Goal: Task Accomplishment & Management: Manage account settings

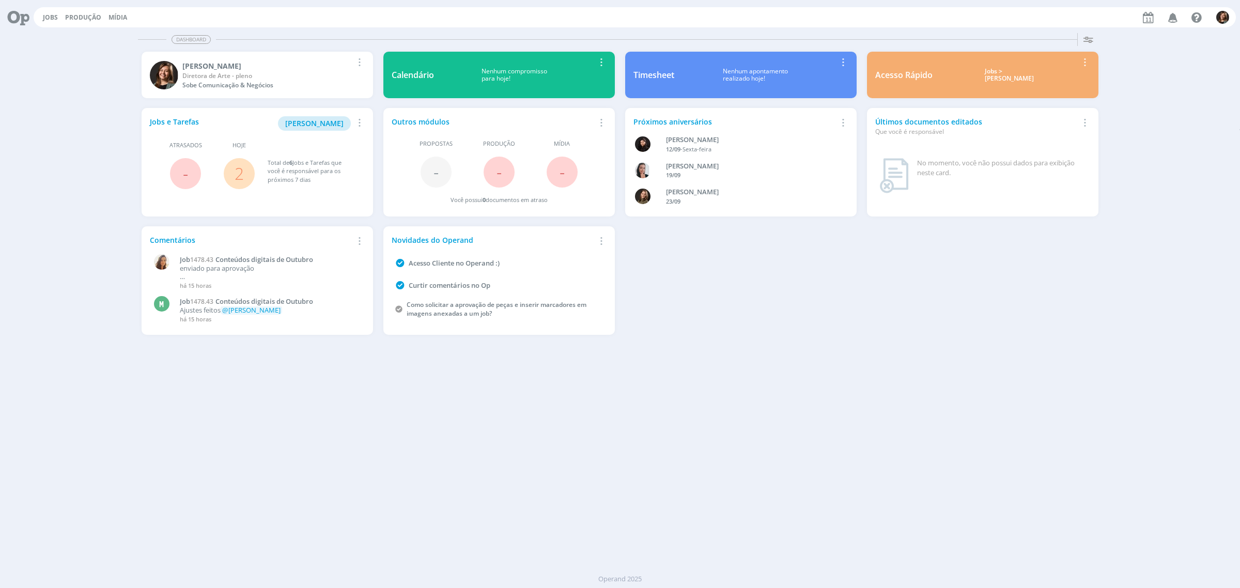
click at [1018, 84] on div "Acesso Rápido Jobs > Minha pauta Editar Remover Card" at bounding box center [983, 75] width 232 height 46
click at [1017, 84] on div "Acesso Rápido Jobs > Minha pauta Editar Remover Card" at bounding box center [983, 75] width 232 height 46
click at [1006, 72] on div "Jobs > [PERSON_NAME]" at bounding box center [1009, 75] width 138 height 15
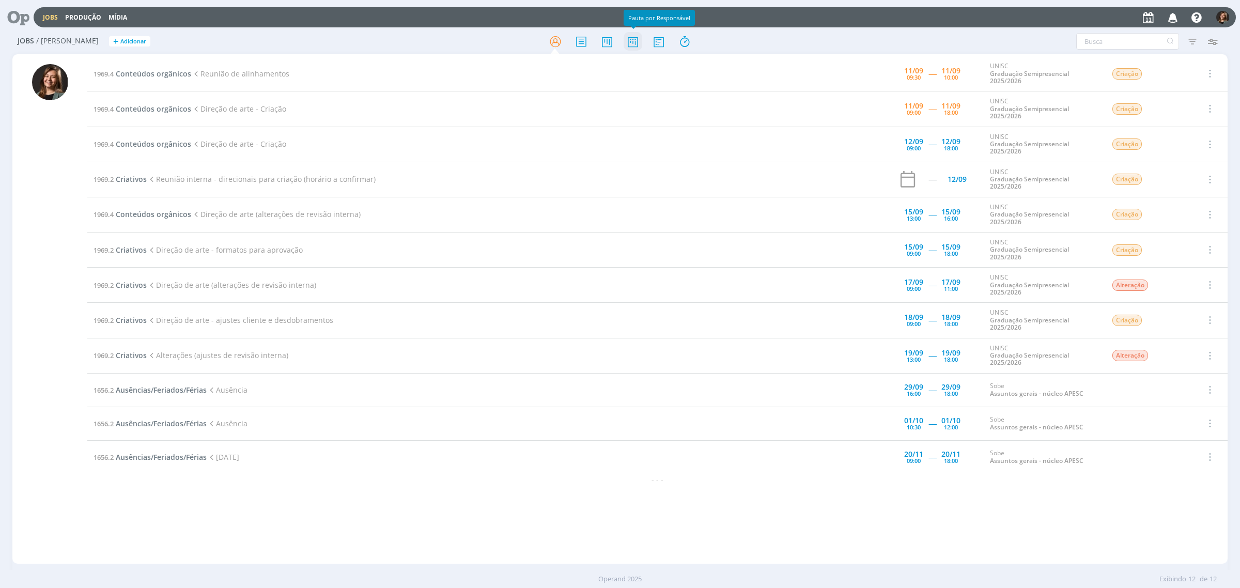
click at [631, 50] on icon at bounding box center [633, 42] width 19 height 20
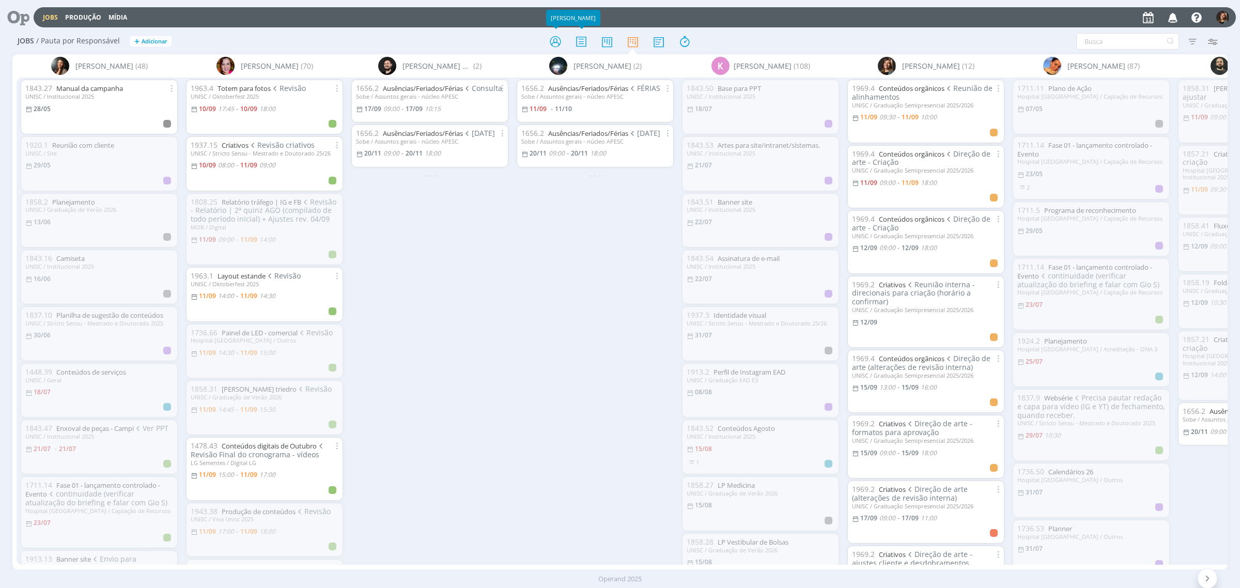
click at [551, 29] on div "Jobs / Pauta por Responsável + Adicionar Filtrar Filtrar [GEOGRAPHIC_DATA] Tipo…" at bounding box center [619, 42] width 1215 height 26
click at [555, 32] on icon at bounding box center [555, 42] width 19 height 20
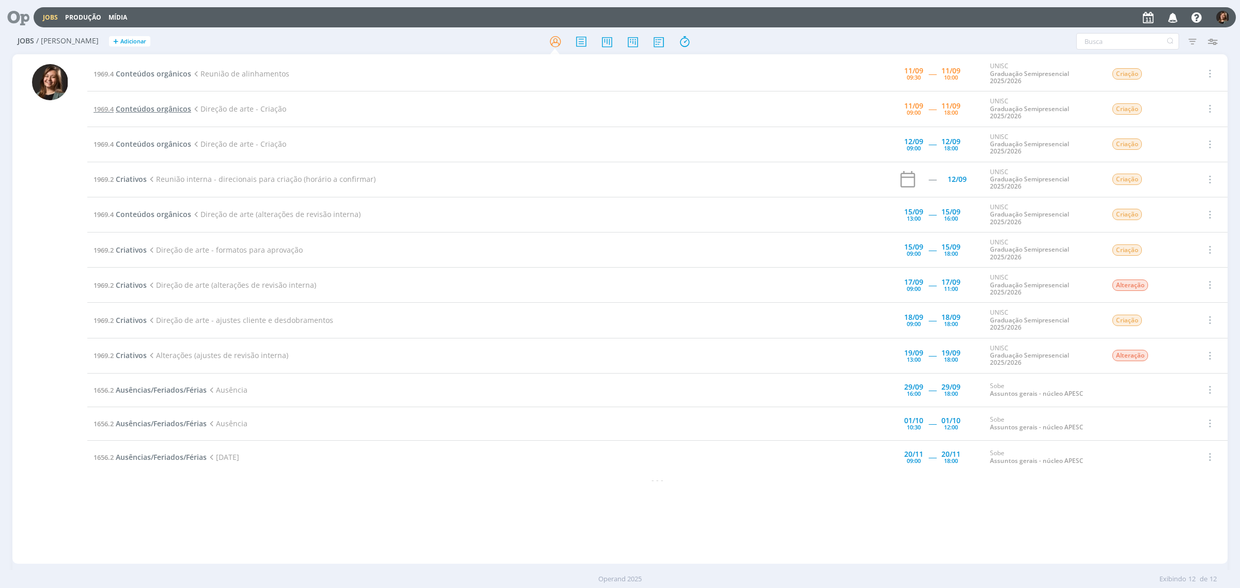
click at [157, 108] on span "Conteúdos orgânicos" at bounding box center [153, 109] width 75 height 10
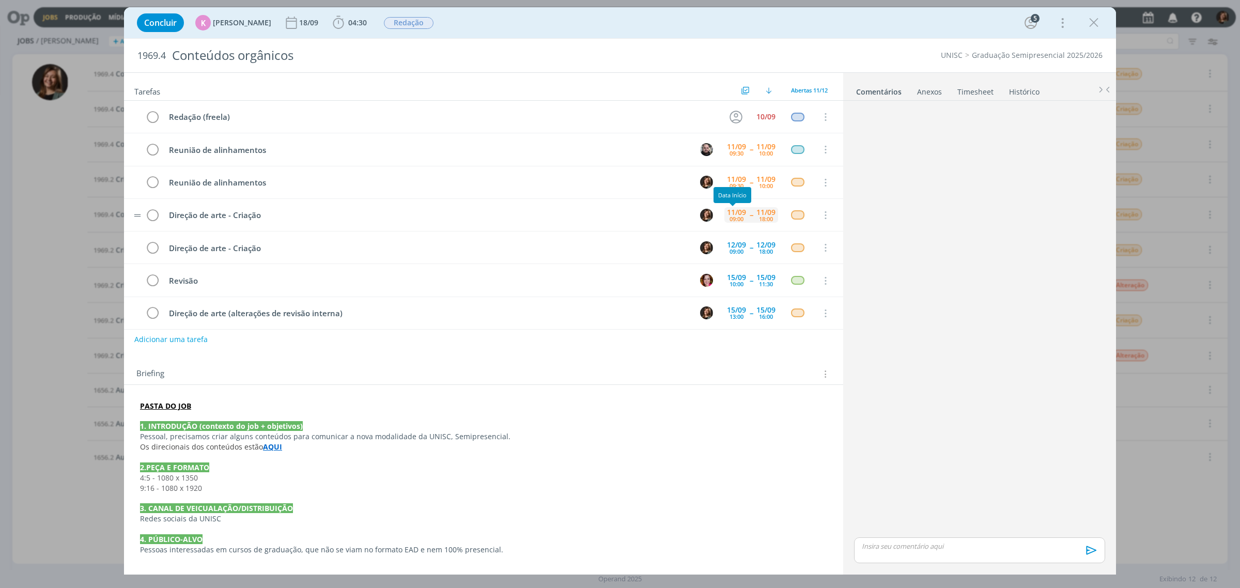
click at [729, 216] on div "09:00" at bounding box center [736, 219] width 14 height 6
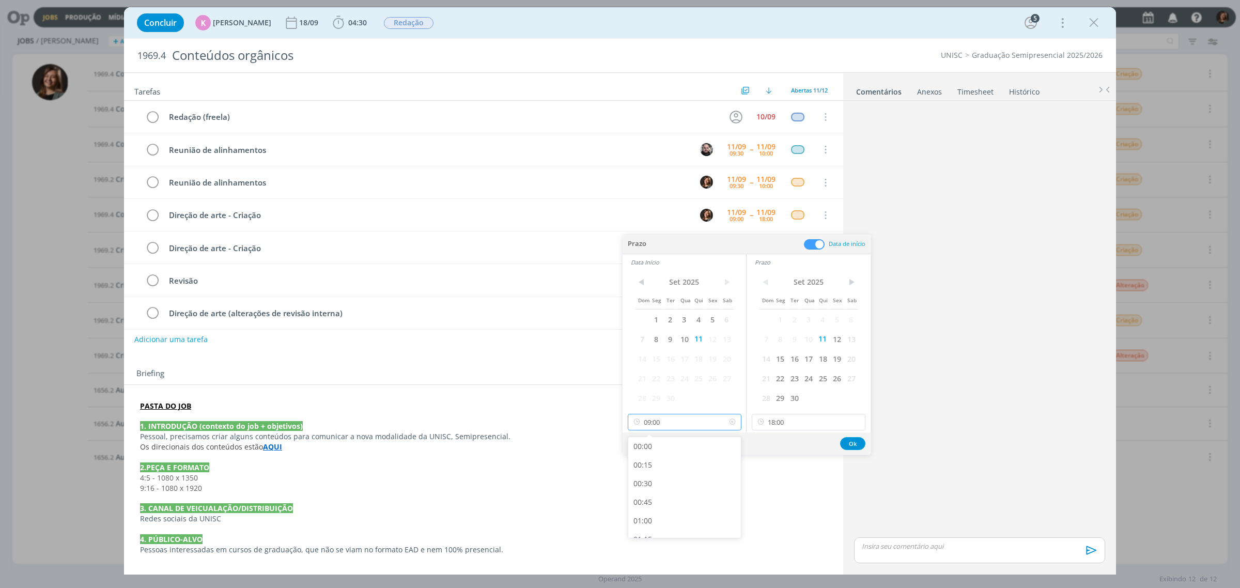
click at [679, 419] on input "09:00" at bounding box center [685, 422] width 114 height 17
click at [668, 466] on div "10:00" at bounding box center [685, 471] width 115 height 19
type input "10:00"
click at [846, 443] on button "Ok" at bounding box center [852, 443] width 25 height 13
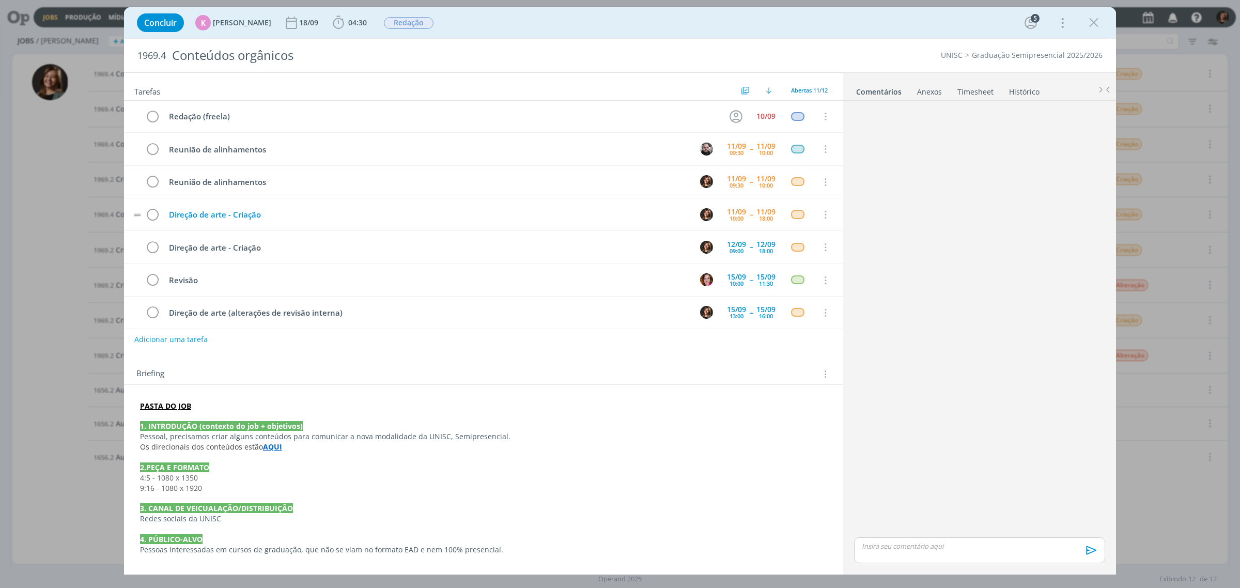
scroll to position [0, 0]
click at [1078, 22] on div "Concluir K [PERSON_NAME] [DATE] 04:30 Iniciar Apontar Data * [DATE] Horas * 00:…" at bounding box center [620, 22] width 976 height 25
click at [1093, 26] on icon "dialog" at bounding box center [1093, 22] width 15 height 15
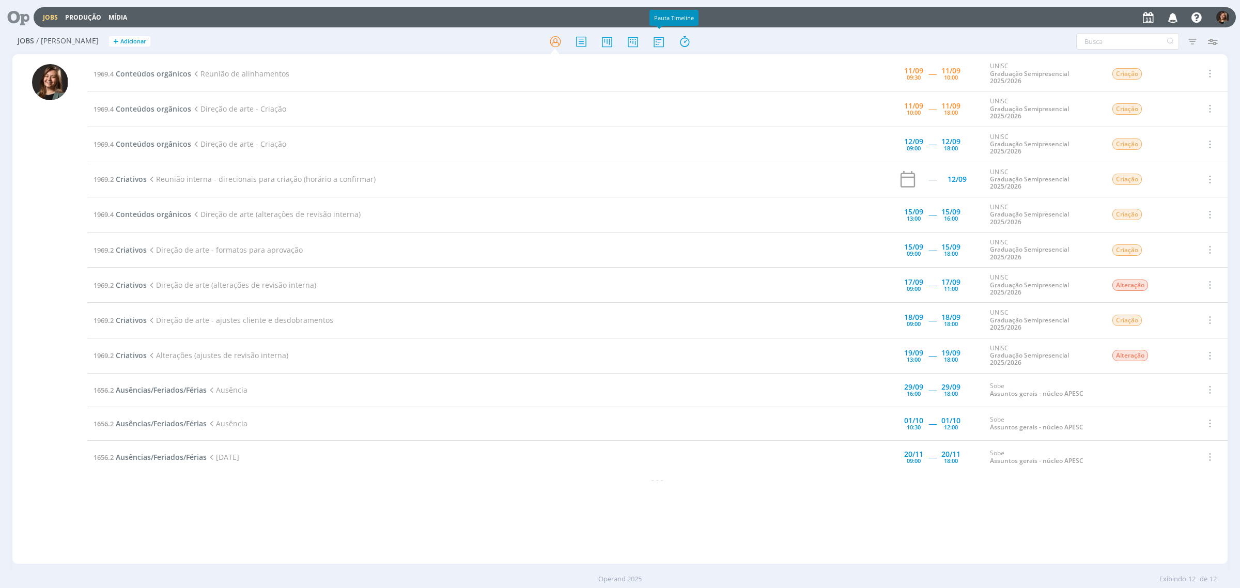
click at [644, 43] on div at bounding box center [619, 41] width 405 height 19
click at [633, 43] on icon at bounding box center [633, 42] width 19 height 20
click at [141, 219] on span "Conteúdos orgânicos" at bounding box center [153, 214] width 75 height 10
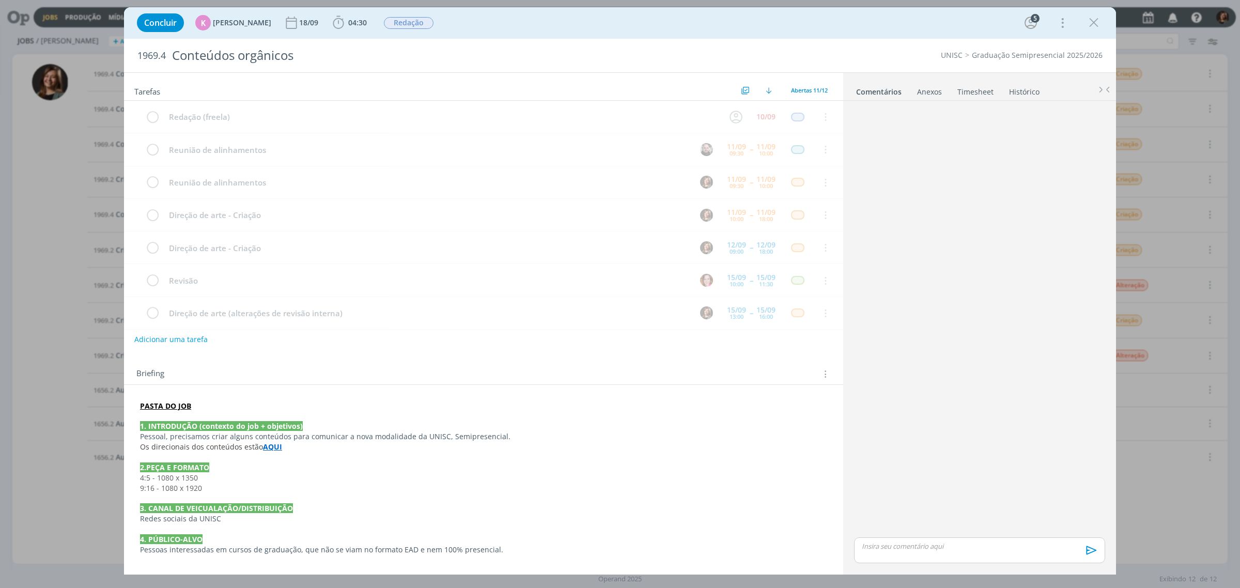
scroll to position [144, 0]
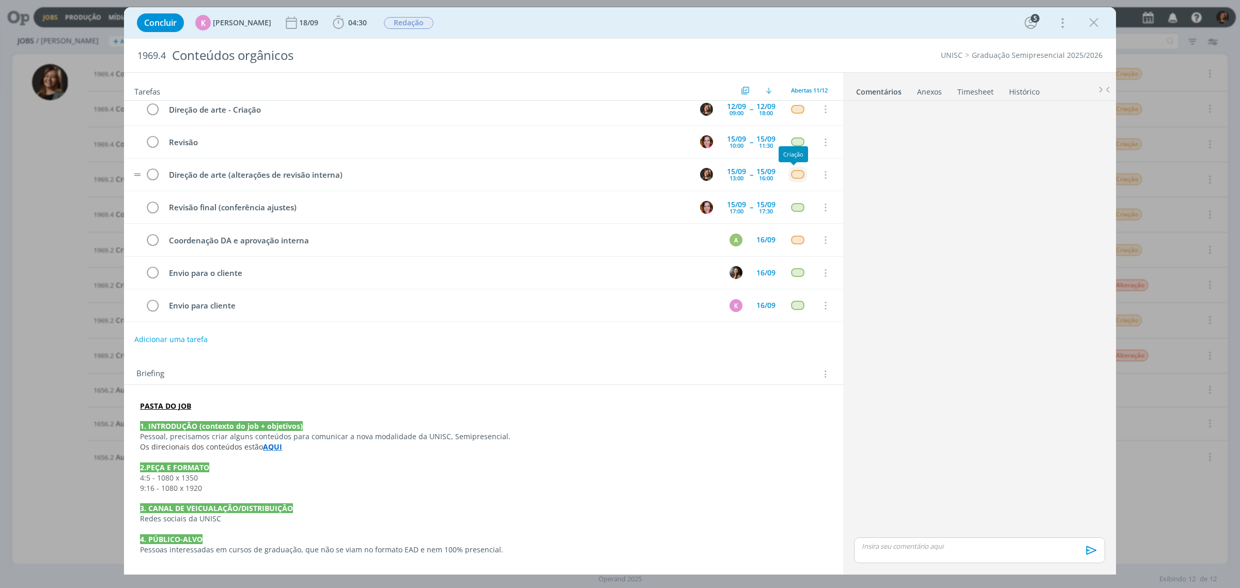
click at [793, 172] on div "dialog" at bounding box center [797, 174] width 13 height 9
click at [773, 241] on link "Alteração" at bounding box center [773, 240] width 125 height 19
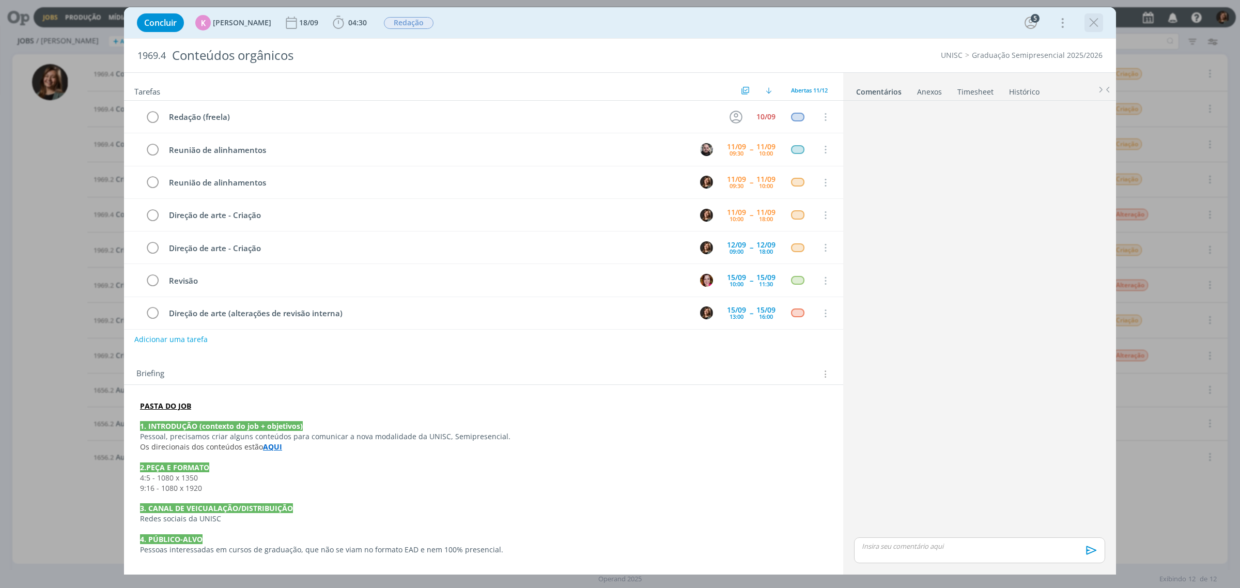
click at [1099, 20] on icon "dialog" at bounding box center [1093, 22] width 15 height 15
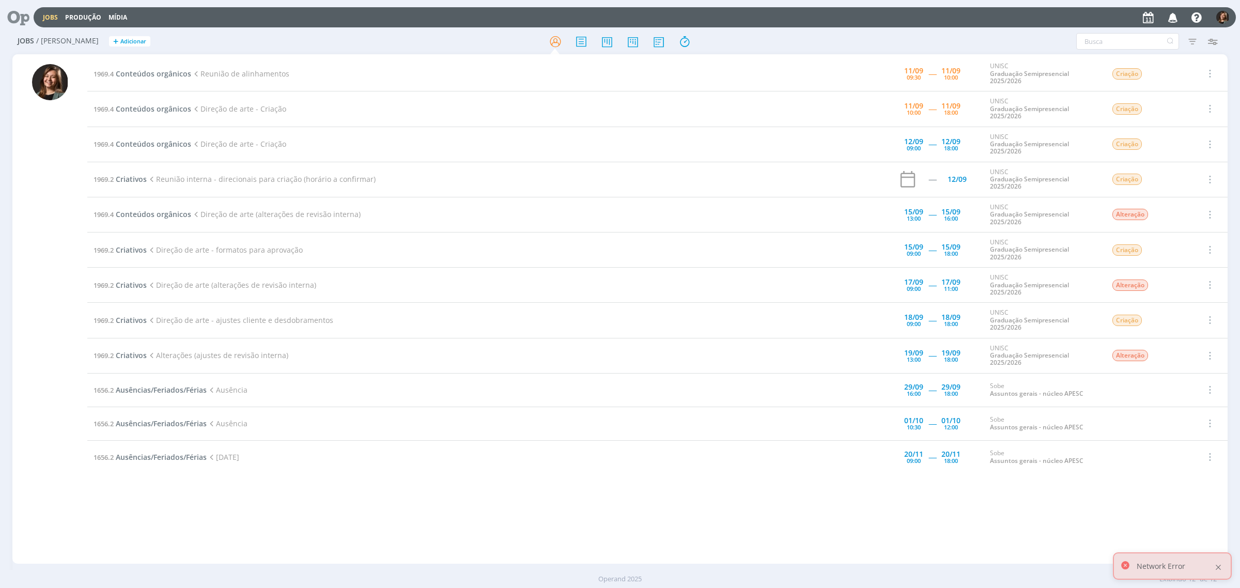
click at [1220, 567] on div at bounding box center [1218, 567] width 9 height 9
click at [159, 71] on span "Conteúdos orgânicos" at bounding box center [153, 74] width 75 height 10
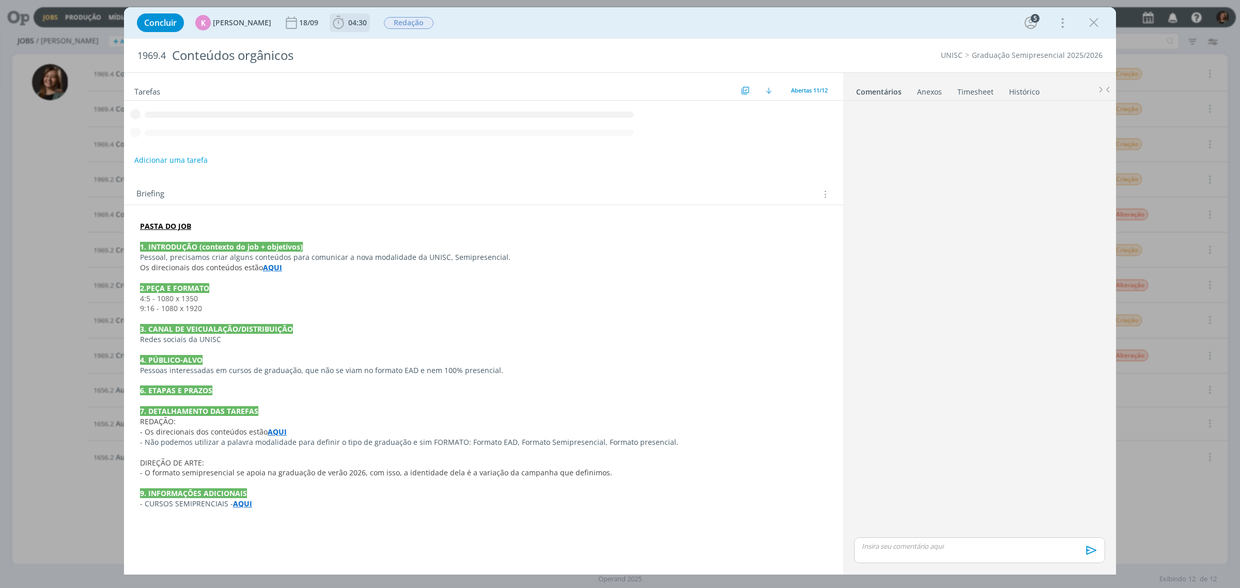
click at [360, 22] on span "04:30" at bounding box center [357, 23] width 19 height 10
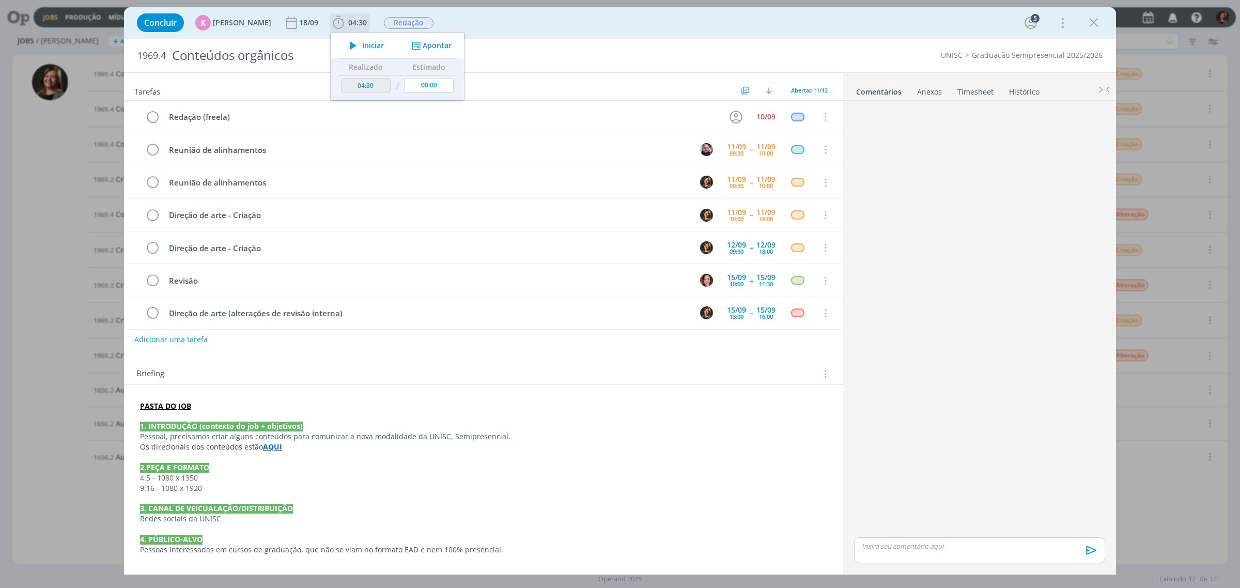
click at [364, 48] on span "Iniciar" at bounding box center [373, 45] width 22 height 7
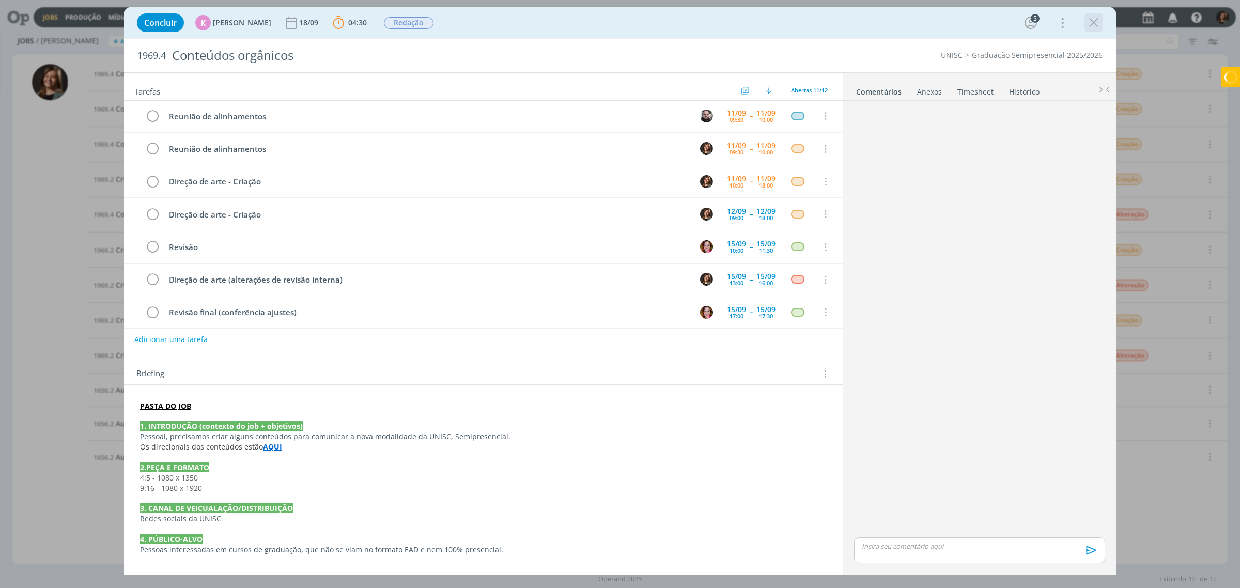
click at [1094, 24] on icon "dialog" at bounding box center [1093, 22] width 15 height 15
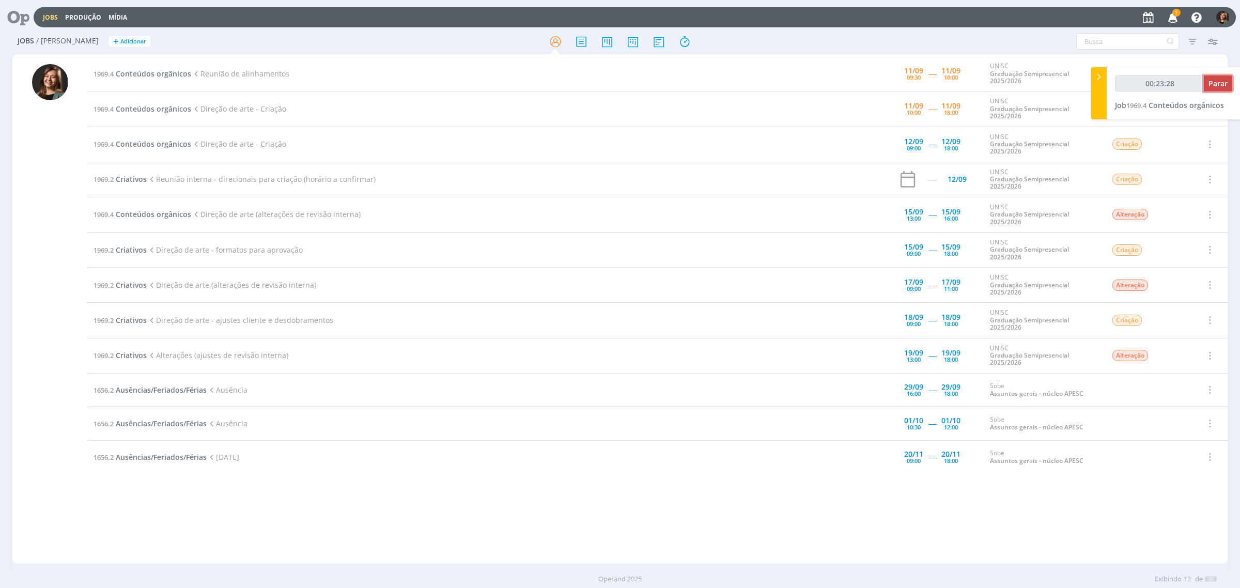
type input "00:23:29"
click at [1223, 79] on span "Parar" at bounding box center [1217, 84] width 19 height 10
click at [1147, 110] on div "00:23:29 Job 1969.4 Conteúdos orgânicos" at bounding box center [1174, 93] width 134 height 52
click at [1151, 105] on span "Conteúdos orgânicos" at bounding box center [1185, 105] width 75 height 10
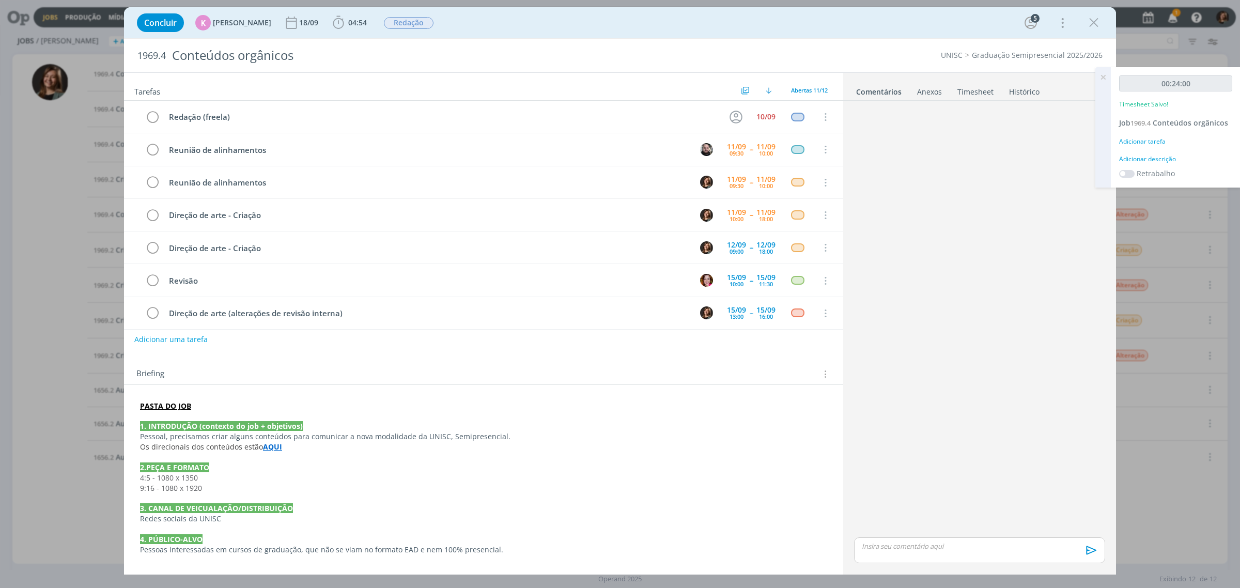
click at [1150, 137] on div "Adicionar tarefa" at bounding box center [1175, 141] width 113 height 9
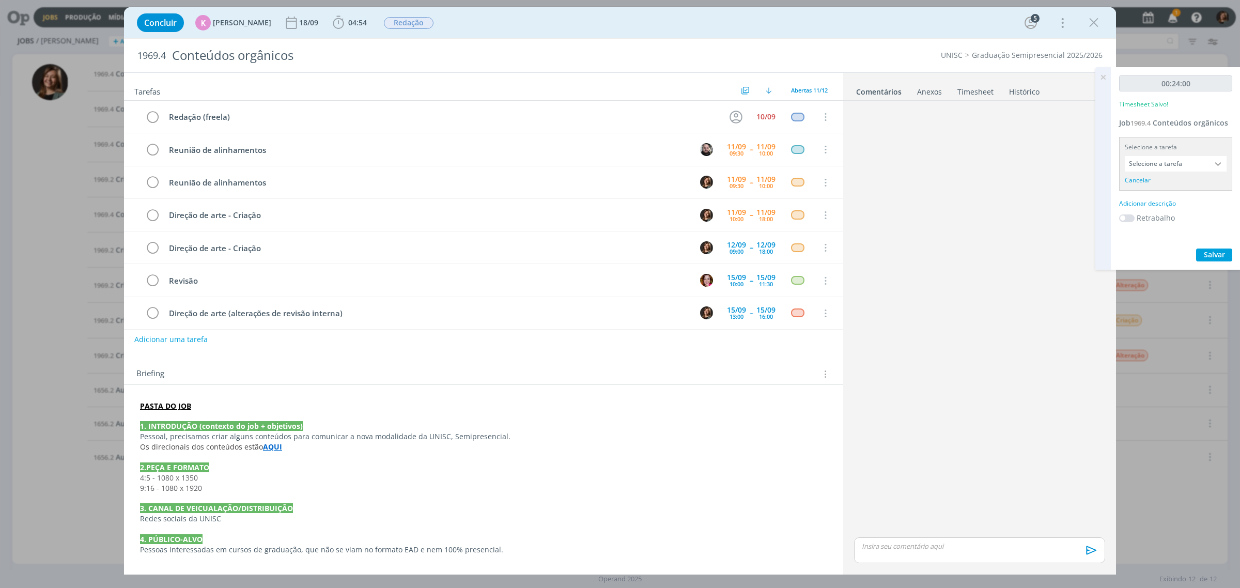
click at [1163, 162] on input "Selecione a tarefa" at bounding box center [1176, 163] width 102 height 15
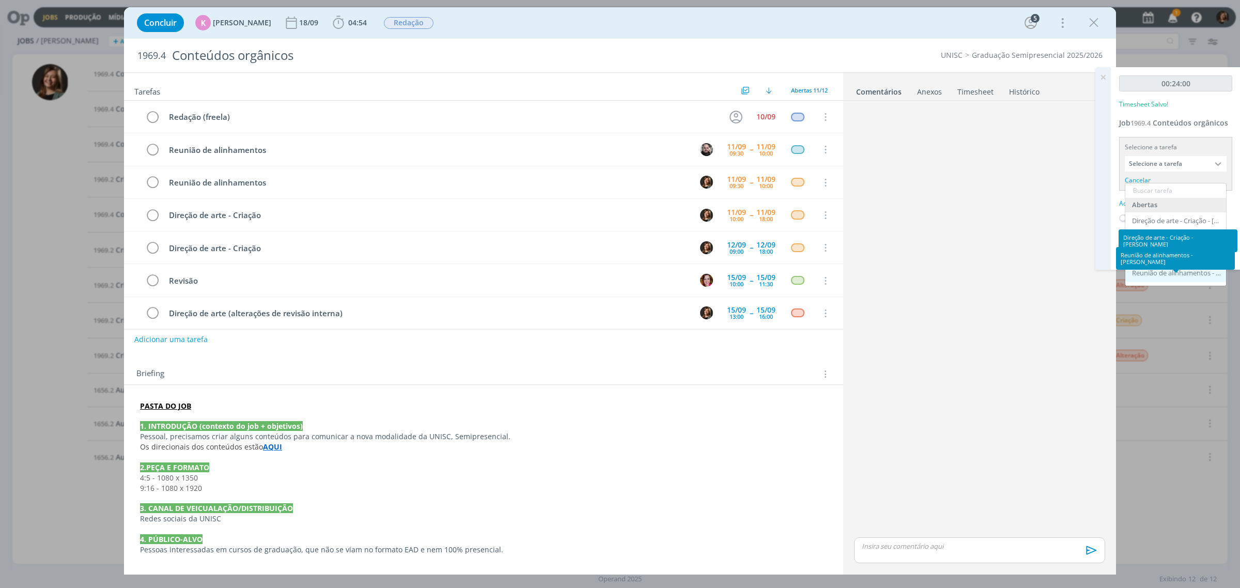
click at [1187, 269] on div "Reunião de alinhamentos - Giovani Souza" at bounding box center [1176, 273] width 89 height 8
type input "Reunião de alinhamentos"
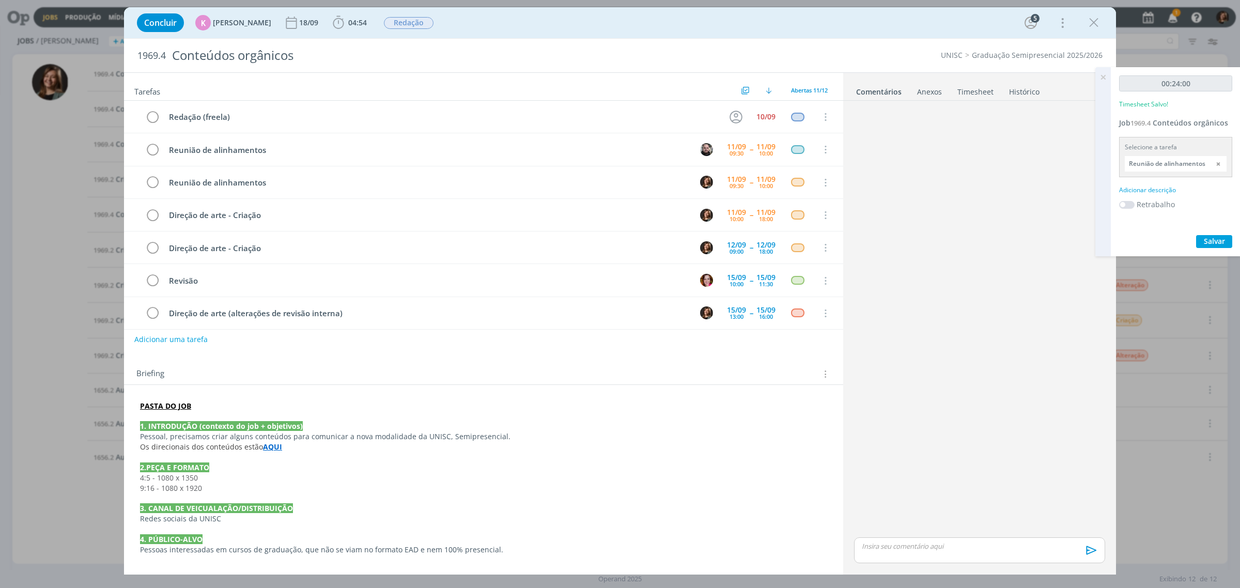
click at [1168, 187] on div "Adicionar descrição" at bounding box center [1175, 189] width 113 height 9
click at [1169, 187] on div at bounding box center [1175, 206] width 113 height 42
click at [1189, 246] on div "00:24:00 Timesheet Salvo! Job 1969.4 Conteúdos orgânicos Selecione a tarefa Reu…" at bounding box center [1176, 178] width 130 height 222
click at [1180, 210] on textarea at bounding box center [1176, 206] width 108 height 37
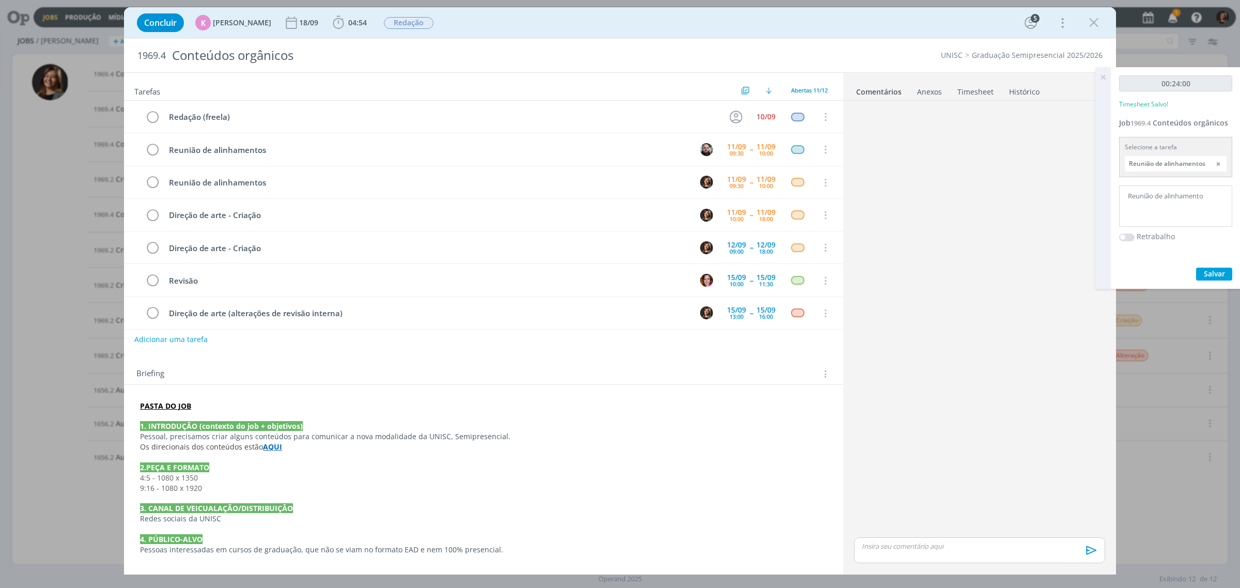
type textarea "Reunião de alinhamento"
click at [1211, 263] on div "00:24:00 Timesheet Salvo! Job 1969.4 Conteúdos orgânicos Selecione a tarefa Reu…" at bounding box center [1176, 178] width 130 height 222
click at [1215, 265] on div "00:24:00 Timesheet Salvo! Job 1969.4 Conteúdos orgânicos Selecione a tarefa Reu…" at bounding box center [1176, 178] width 130 height 222
click at [1223, 270] on span "Salvar" at bounding box center [1214, 274] width 21 height 10
click at [148, 185] on icon "dialog" at bounding box center [152, 182] width 14 height 15
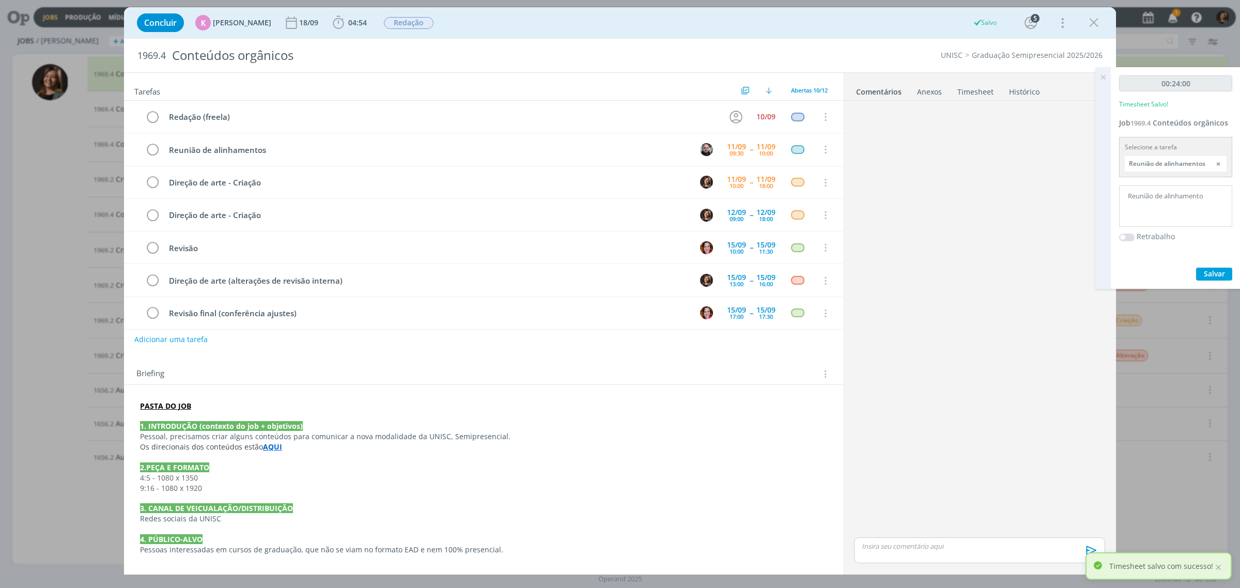
click at [1102, 77] on icon at bounding box center [1103, 77] width 19 height 20
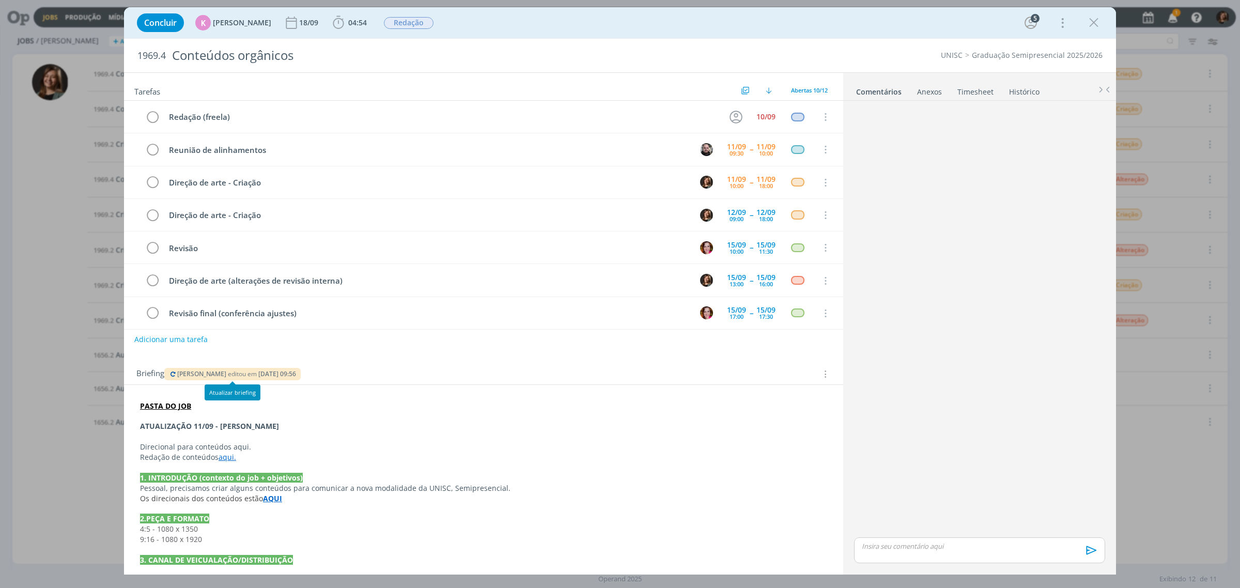
click at [171, 376] on icon "dialog" at bounding box center [173, 374] width 8 height 6
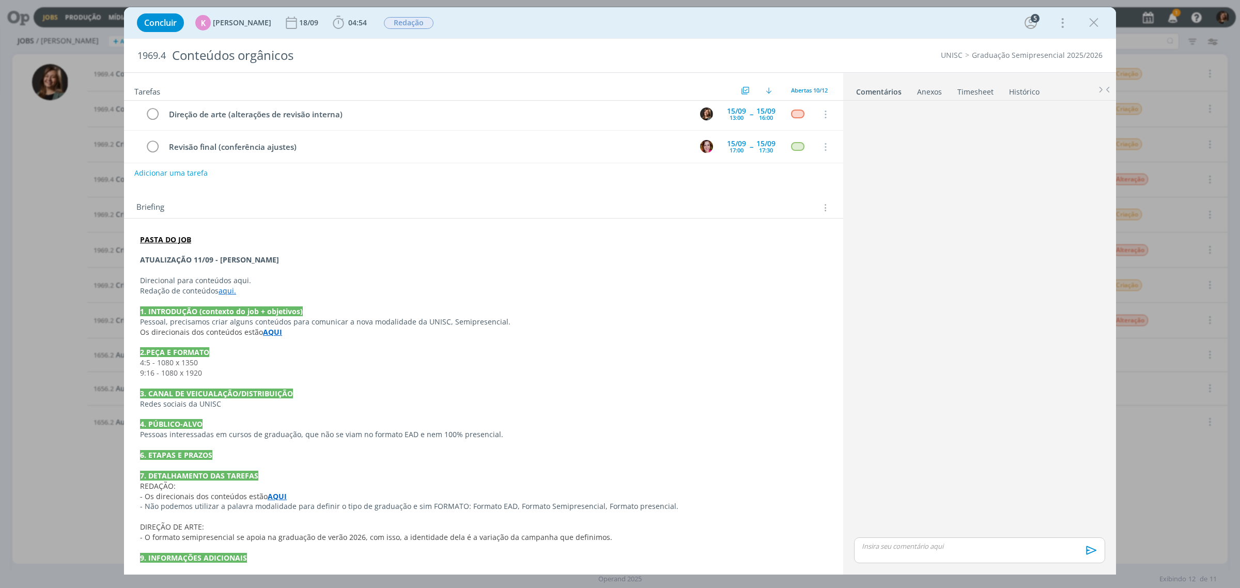
scroll to position [183, 0]
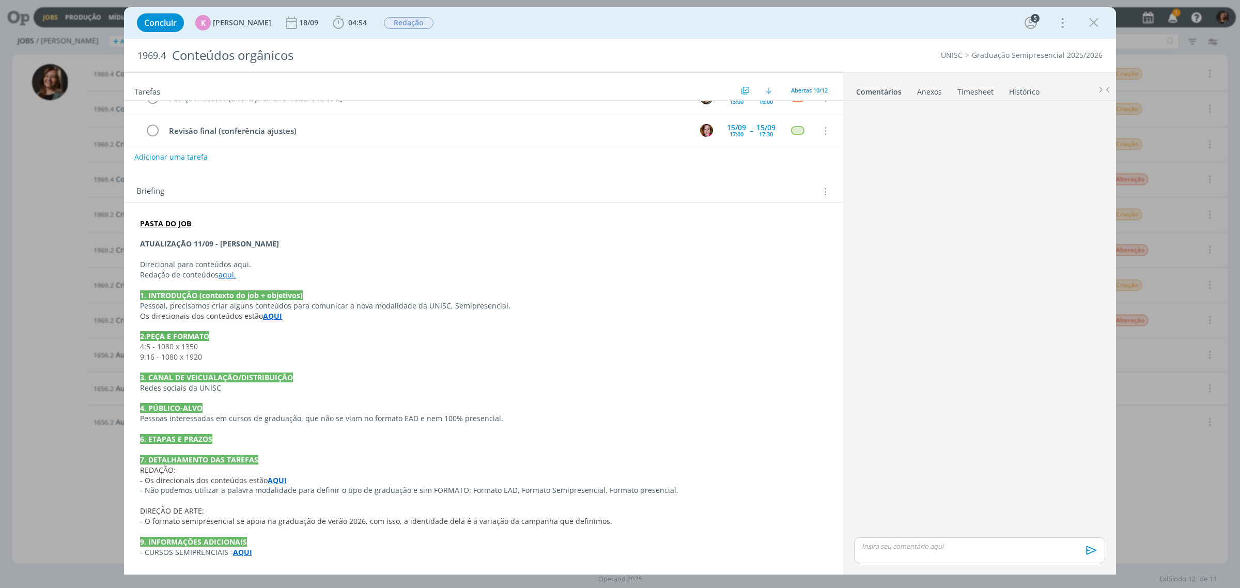
click at [234, 272] on link "aqui." at bounding box center [228, 275] width 18 height 10
click at [228, 290] on link "https://sobeae.sharepoint.com/:w:/s/SOBEAE/EeNEFzsEmL1DhiU6Mu2TUBIBc2JCu8hQ-BfX…" at bounding box center [207, 293] width 78 height 13
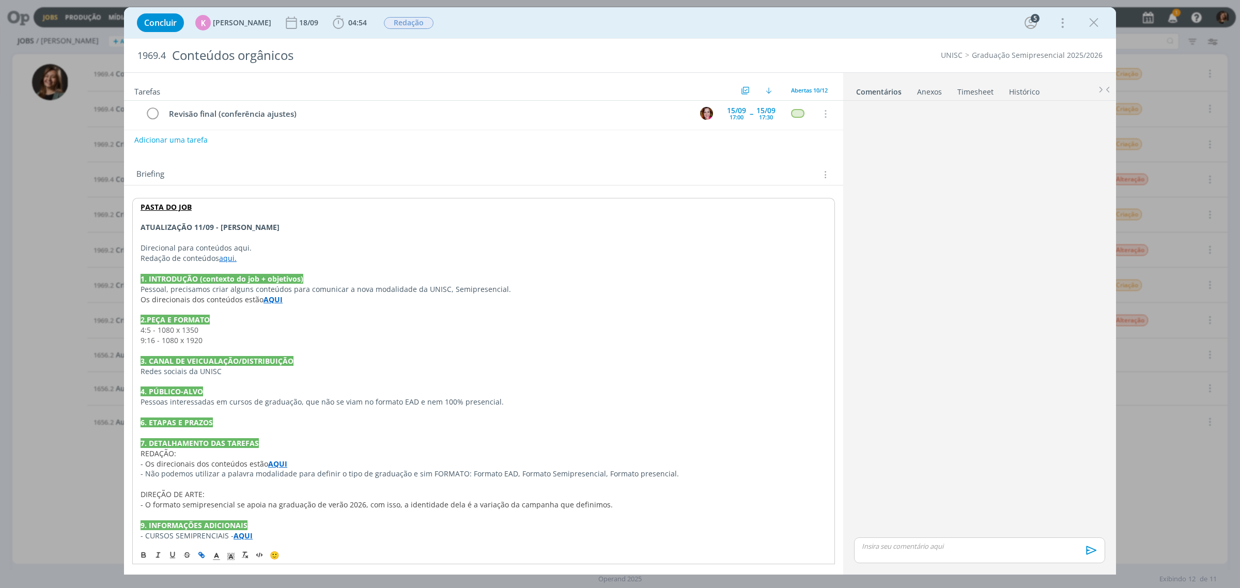
scroll to position [204, 0]
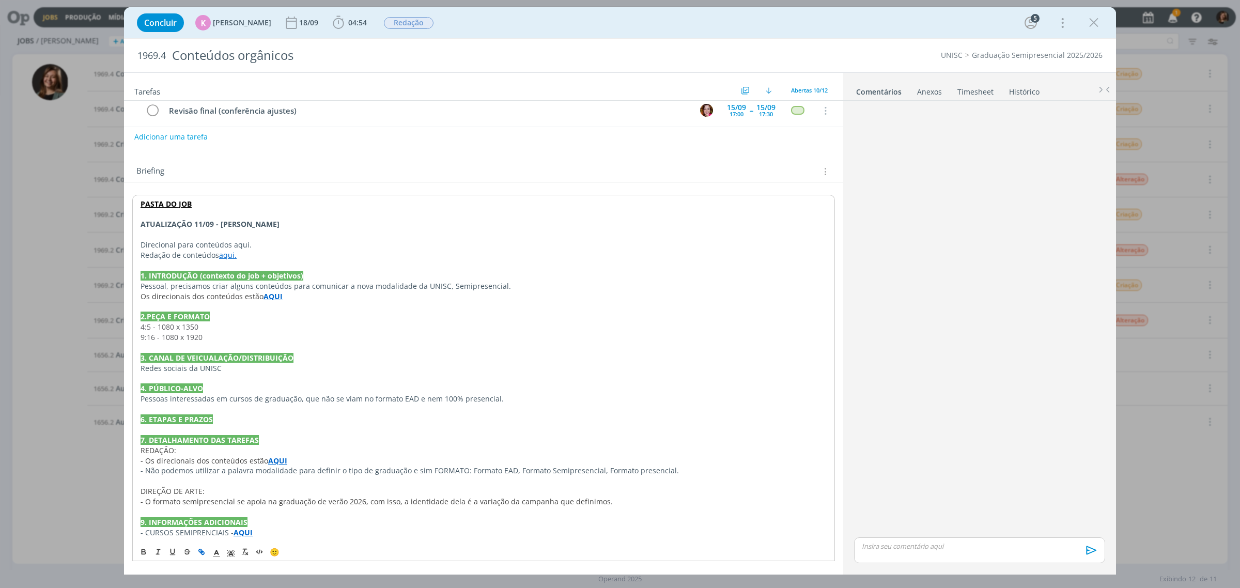
click at [239, 533] on strong "AQUI" at bounding box center [243, 532] width 19 height 10
click at [236, 516] on link "https://sobeae.sharepoint.com/:i:/s/SOBEAE/Eaph8bYZzAJBrHv1JKxZ-swBaI2j2gpv9oBx…" at bounding box center [211, 512] width 78 height 13
click at [275, 456] on strong "AQUI" at bounding box center [277, 461] width 19 height 10
click at [398, 370] on p "Redes sociais da UNISC" at bounding box center [484, 368] width 686 height 10
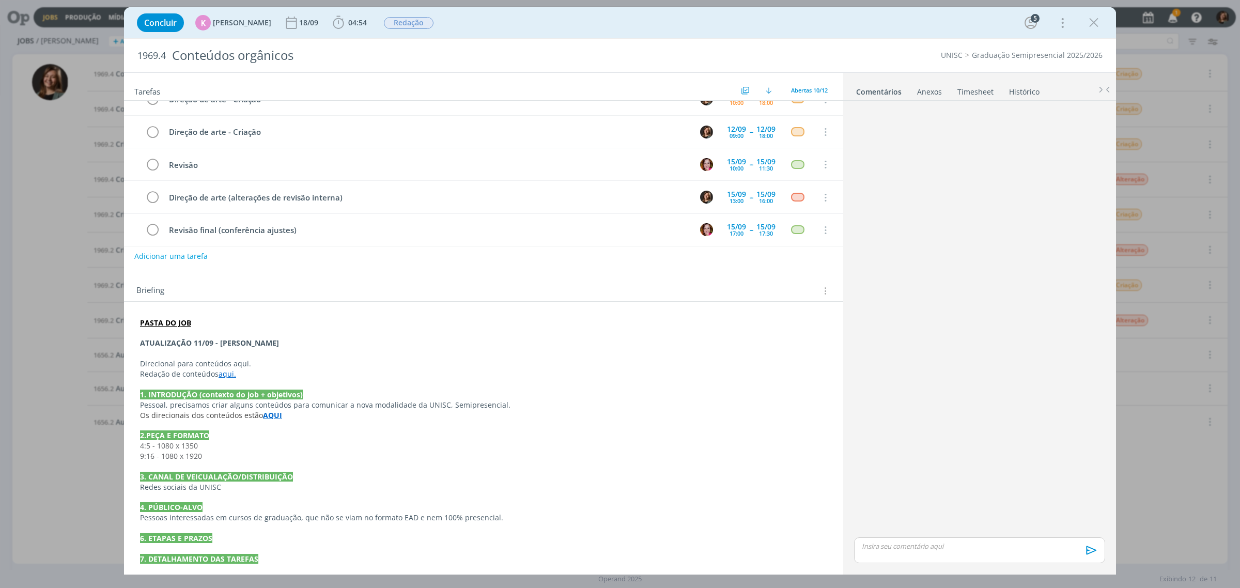
scroll to position [0, 0]
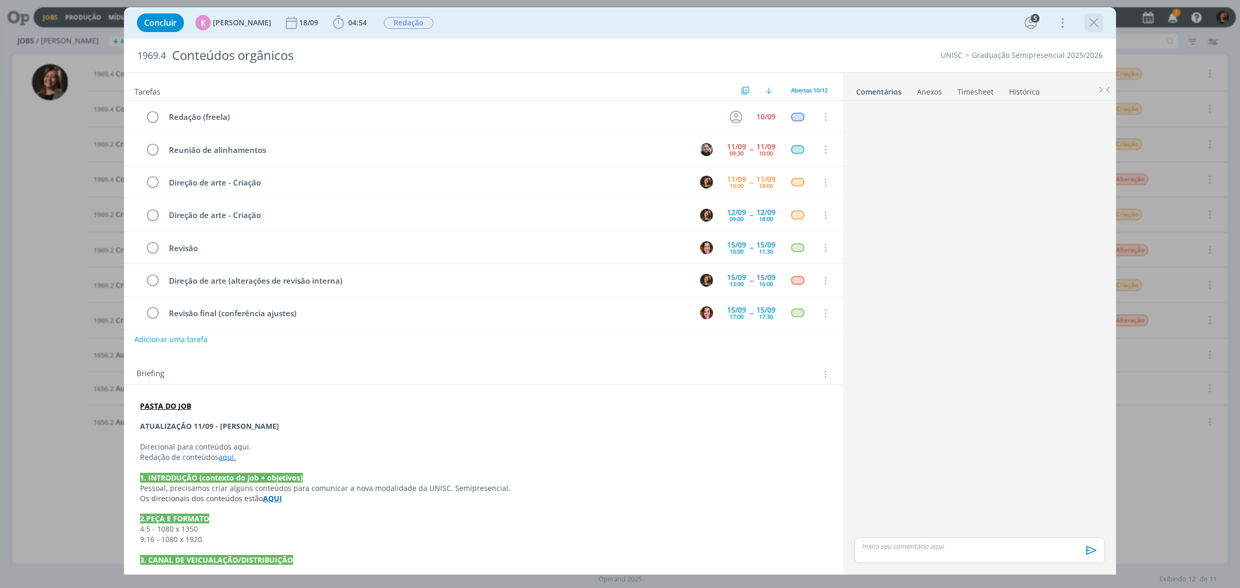
click at [1091, 26] on icon "dialog" at bounding box center [1093, 22] width 15 height 15
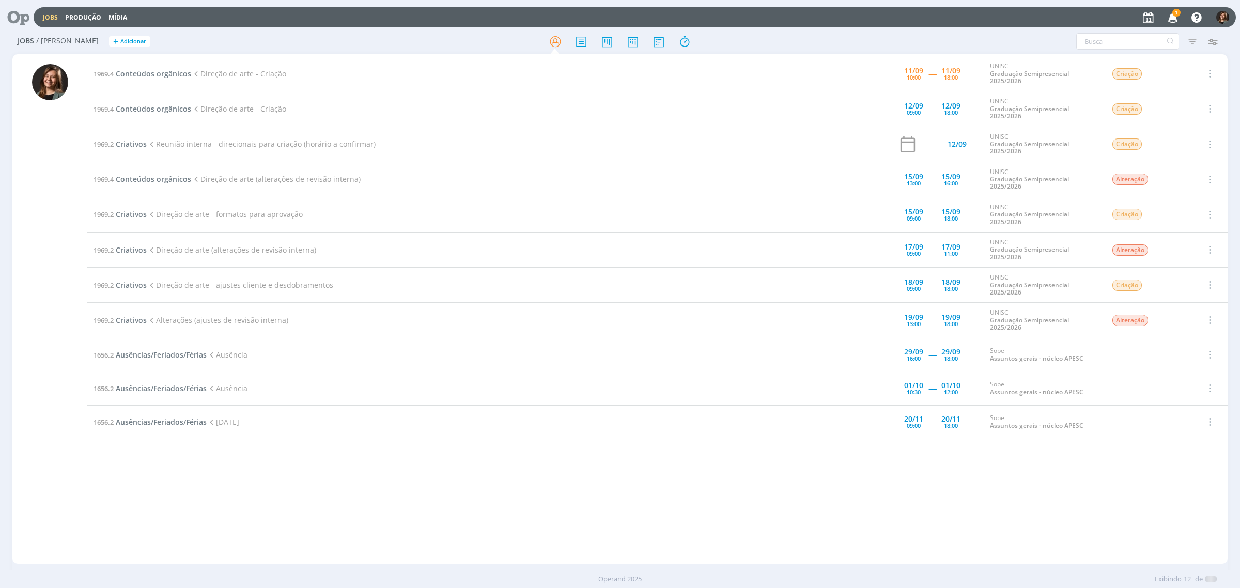
click at [1171, 17] on div at bounding box center [620, 294] width 1240 height 588
click at [1169, 18] on icon "button" at bounding box center [1173, 17] width 18 height 18
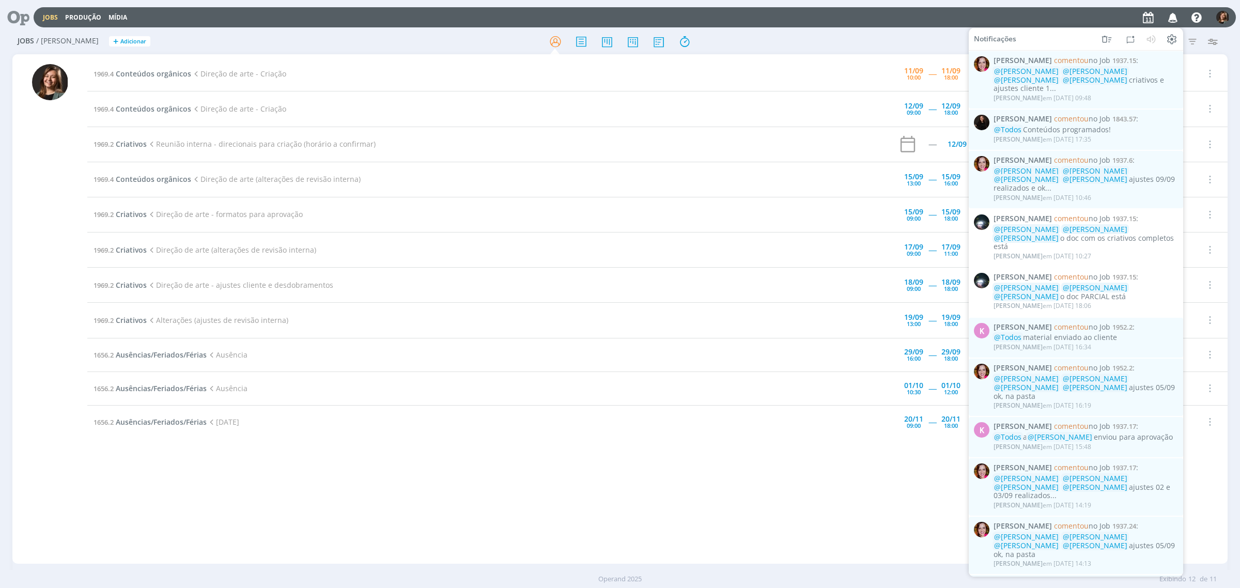
click at [1173, 13] on icon "button" at bounding box center [1173, 17] width 18 height 18
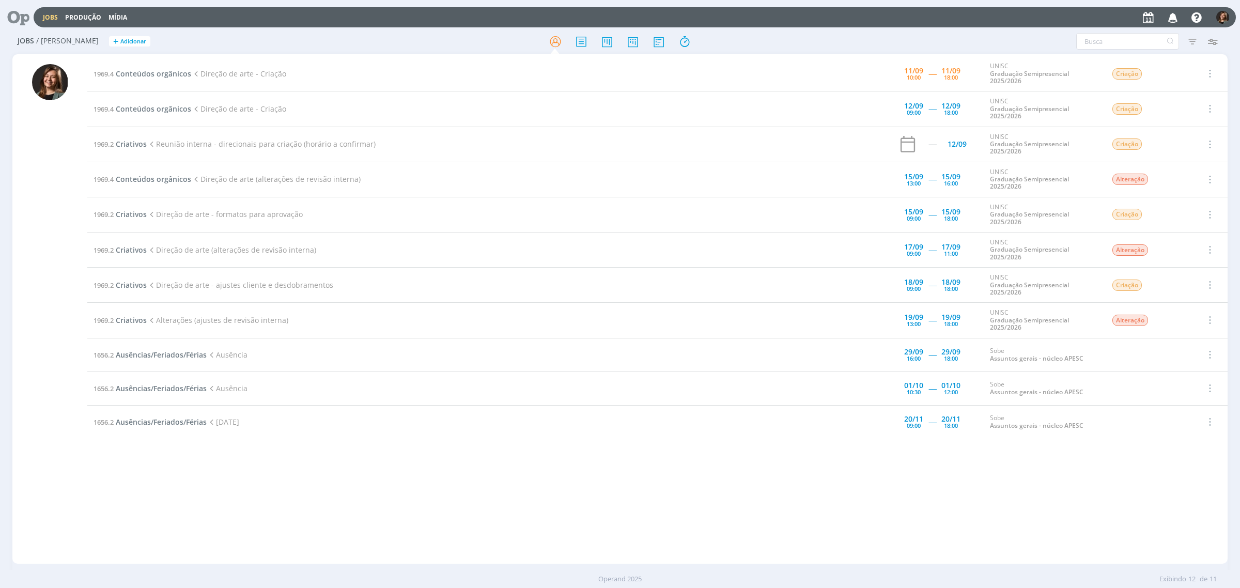
click at [155, 79] on td "1969.4 Conteúdos orgânicos Direção de arte - Criação" at bounding box center [452, 73] width 731 height 35
click at [156, 77] on span "Conteúdos orgânicos" at bounding box center [153, 74] width 75 height 10
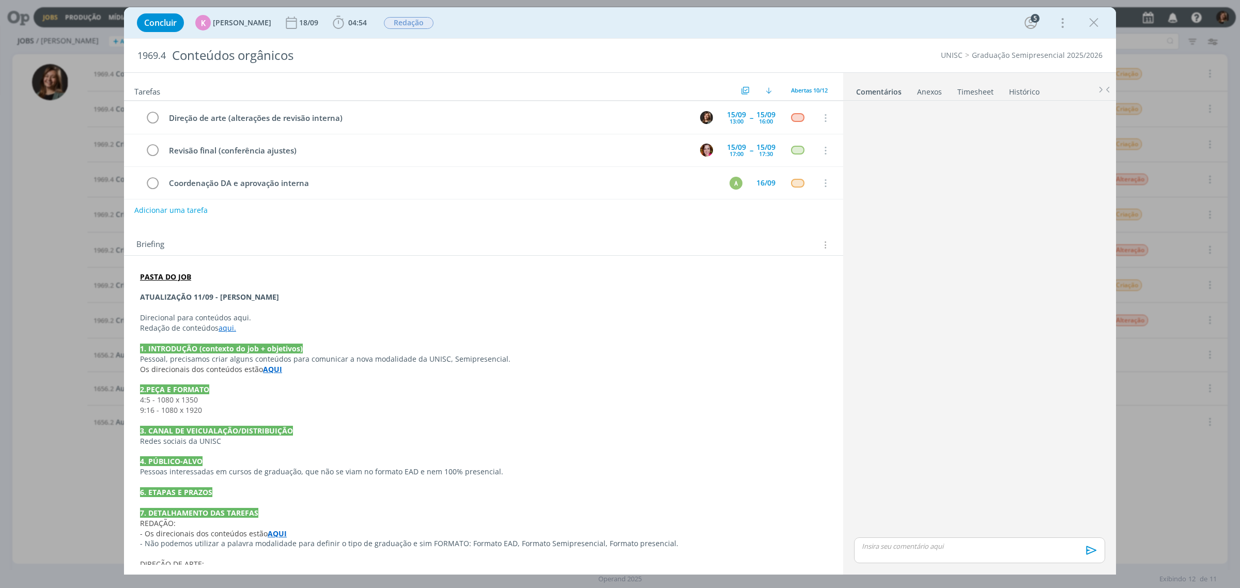
scroll to position [183, 0]
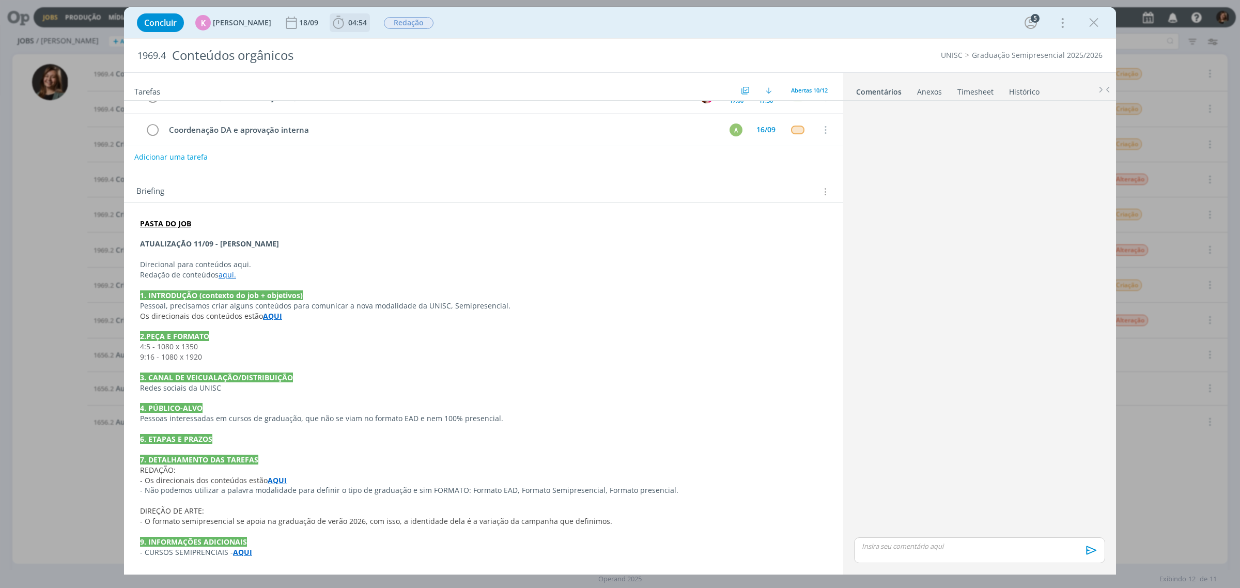
click at [348, 26] on span "04:54" at bounding box center [357, 23] width 19 height 10
click at [356, 39] on button "Iniciar" at bounding box center [364, 45] width 41 height 14
click at [1078, 19] on div "Concluir K Karoline Arend 18/09 04:54 Parar Apontar Data * 11/09/2025 Horas * 0…" at bounding box center [620, 22] width 976 height 25
click at [1086, 22] on icon "dialog" at bounding box center [1093, 22] width 15 height 15
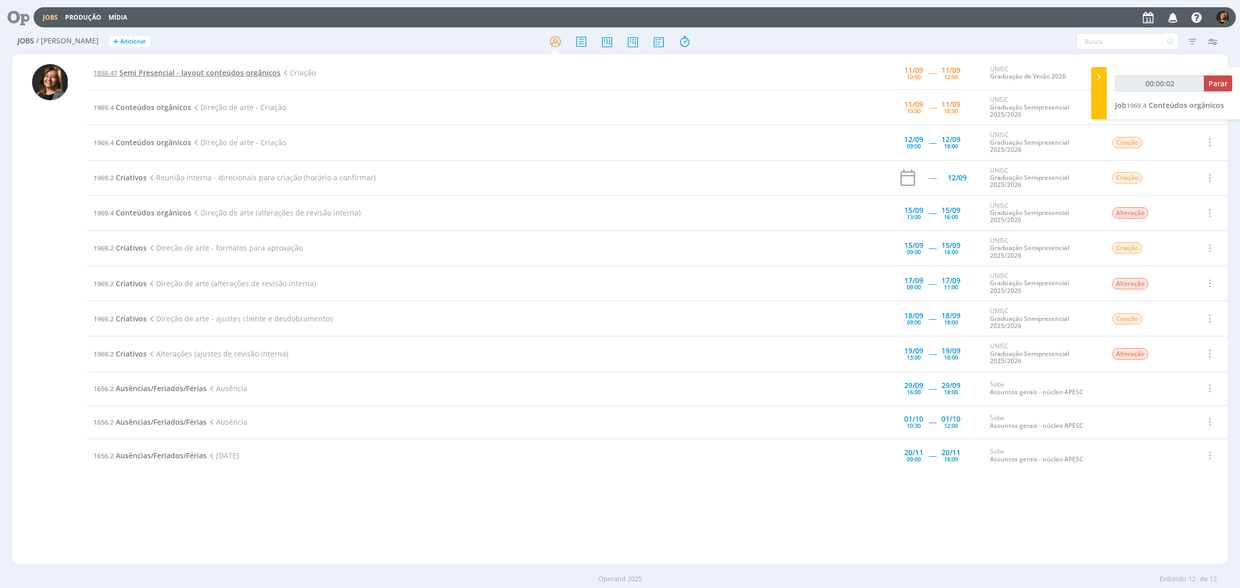
drag, startPoint x: 183, startPoint y: 77, endPoint x: 169, endPoint y: 74, distance: 14.9
click at [169, 74] on span "Semi Presencial - layout conteúdos orgânicos" at bounding box center [199, 73] width 161 height 10
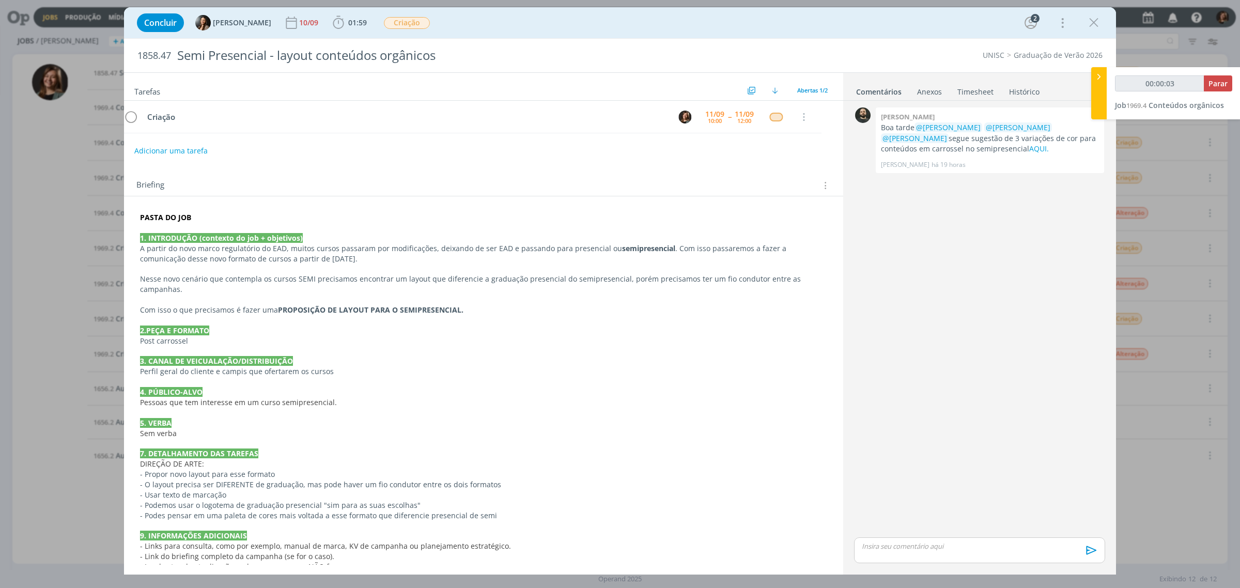
click at [1080, 17] on div "Concluir Beatriz Luchese 10/09 01:59 Iniciar Apontar Data * 11/09/2025 Horas * …" at bounding box center [620, 22] width 976 height 25
click at [1084, 20] on div "dialog" at bounding box center [1093, 22] width 19 height 19
click at [1091, 21] on icon "dialog" at bounding box center [1093, 22] width 15 height 15
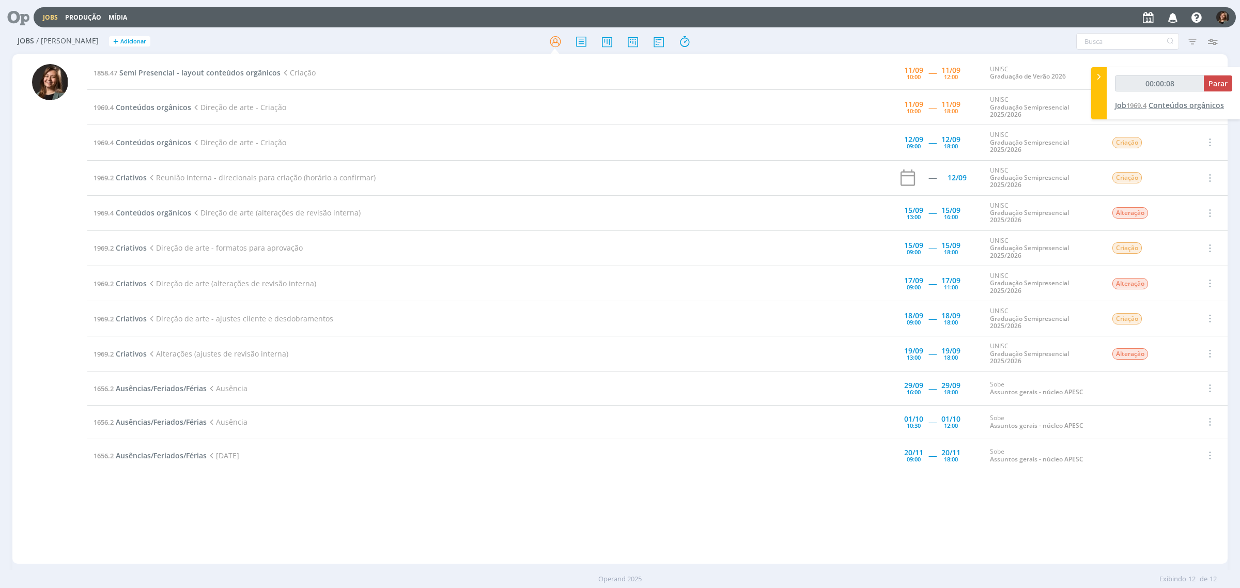
type input "00:00:09"
click at [1222, 84] on span "Parar" at bounding box center [1217, 84] width 19 height 10
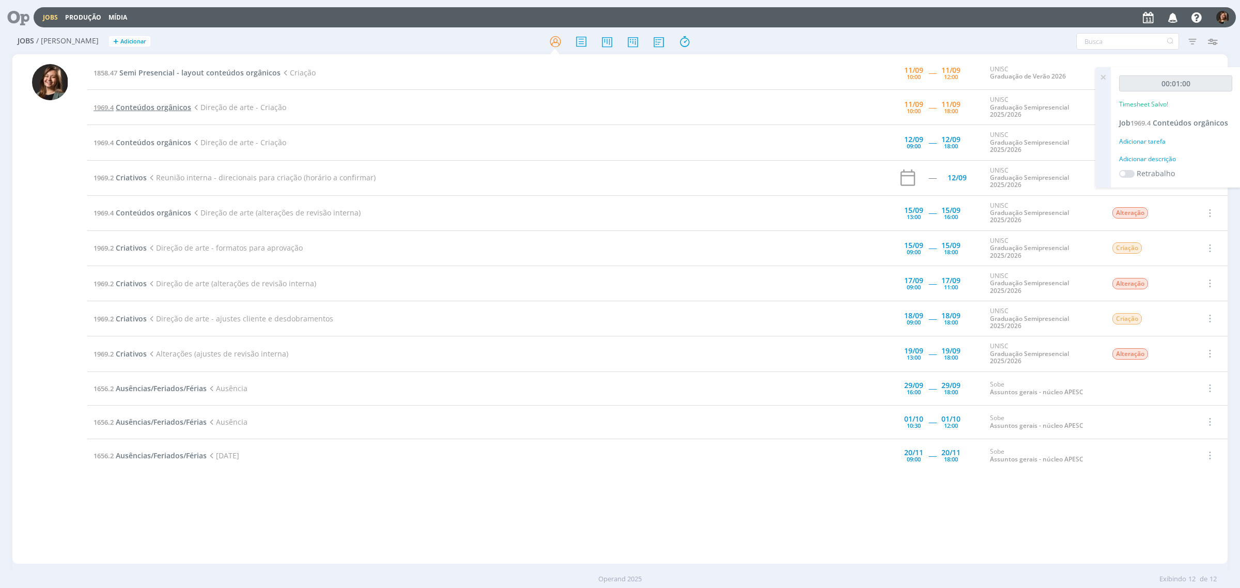
click at [120, 107] on span "Conteúdos orgânicos" at bounding box center [153, 107] width 75 height 10
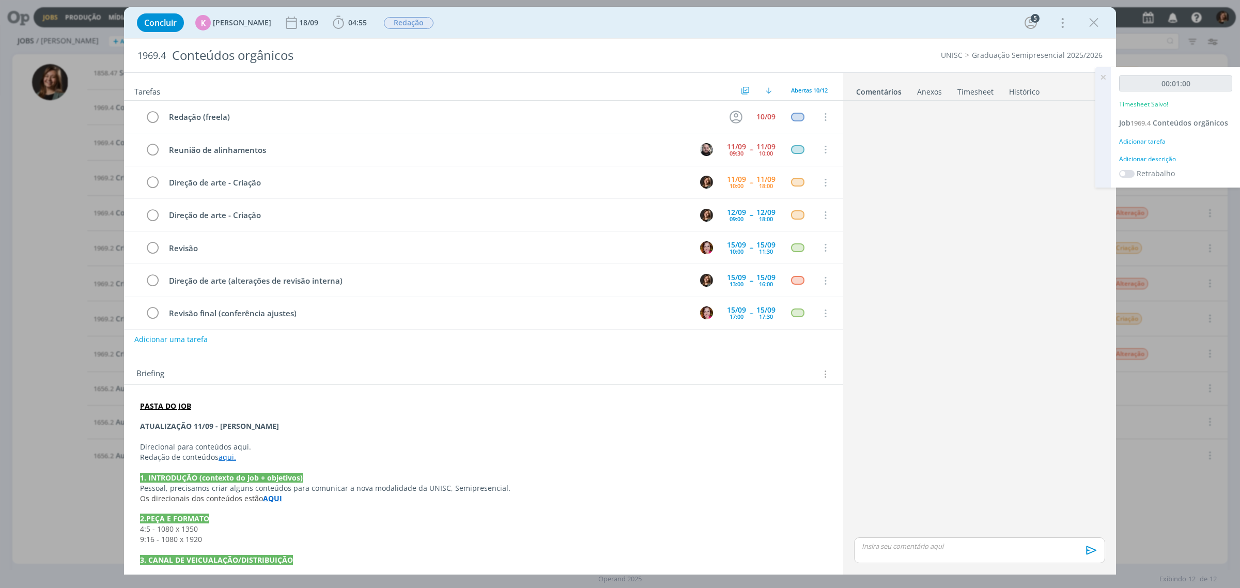
click at [980, 95] on link "Timesheet" at bounding box center [975, 89] width 37 height 15
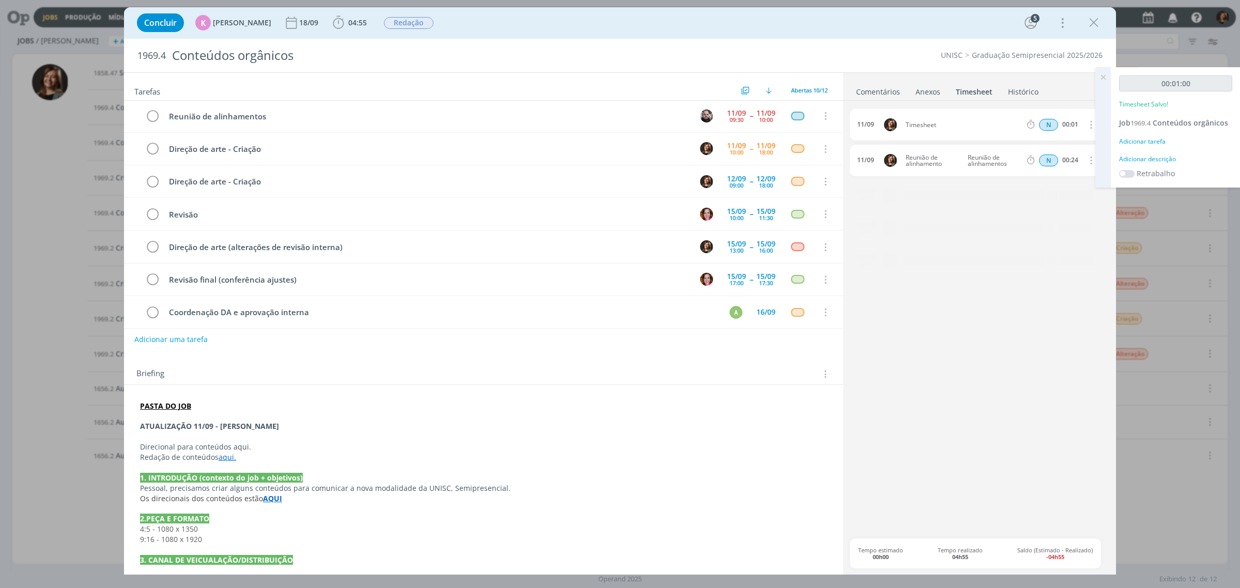
click at [1014, 91] on link "Histórico" at bounding box center [1023, 89] width 32 height 15
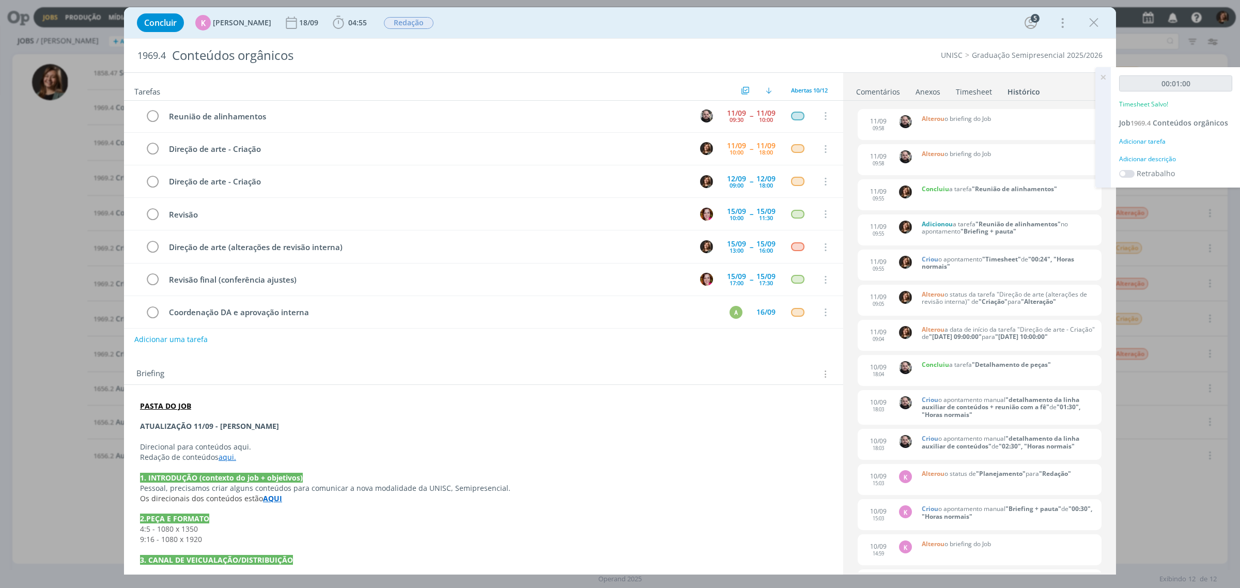
click at [1100, 80] on icon at bounding box center [1103, 77] width 19 height 20
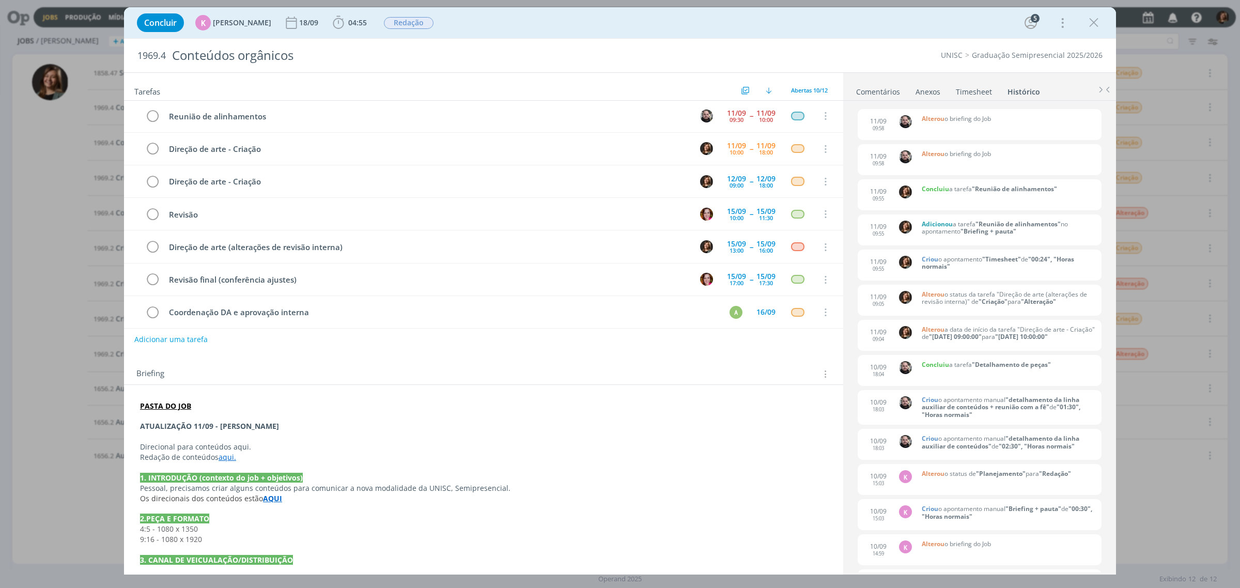
click at [961, 87] on link "Timesheet" at bounding box center [973, 89] width 37 height 15
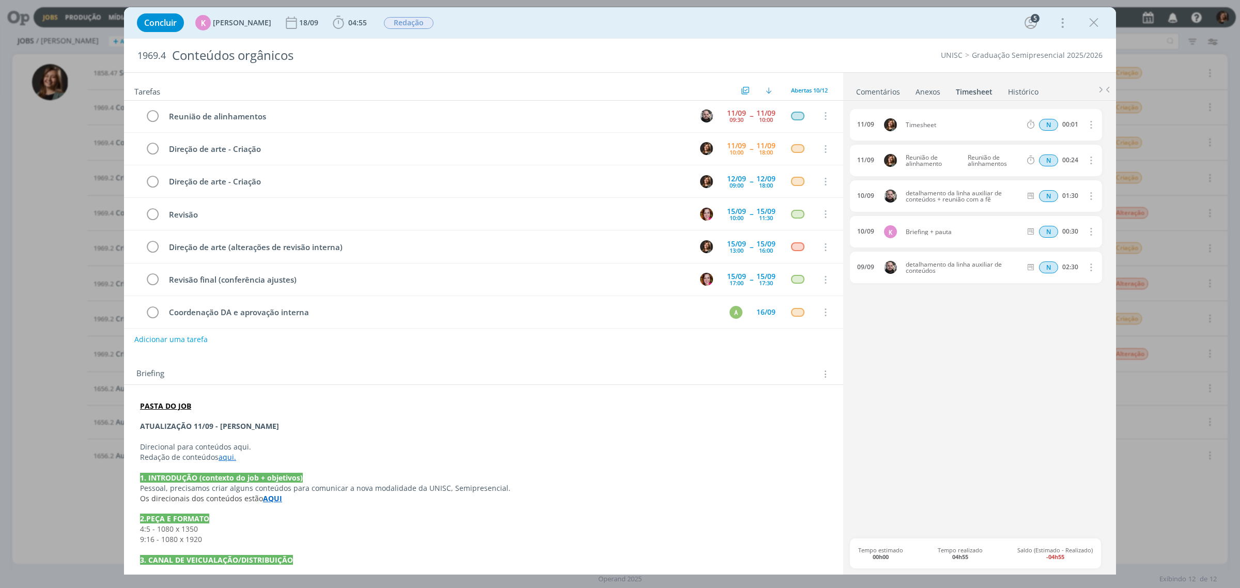
click at [1093, 122] on icon "dialog" at bounding box center [1089, 124] width 11 height 12
click at [1091, 141] on link "Excluir" at bounding box center [1062, 142] width 82 height 17
click at [1083, 126] on button "Sim" at bounding box center [1081, 124] width 20 height 11
click at [1093, 19] on icon "dialog" at bounding box center [1093, 22] width 15 height 15
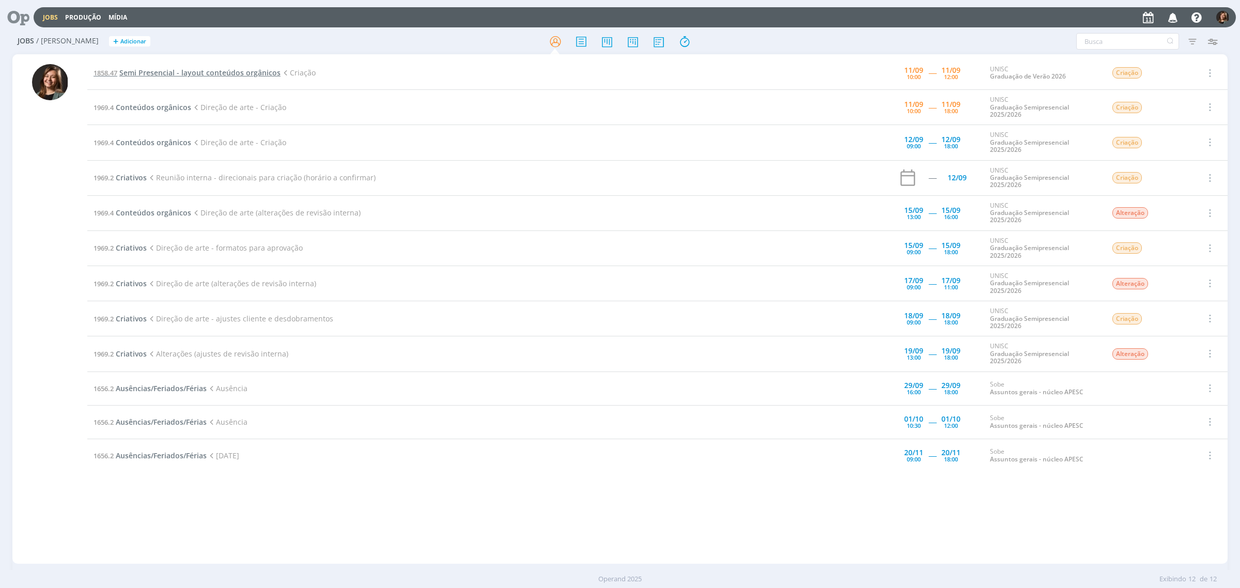
click at [199, 75] on span "Semi Presencial - layout conteúdos orgânicos" at bounding box center [199, 73] width 161 height 10
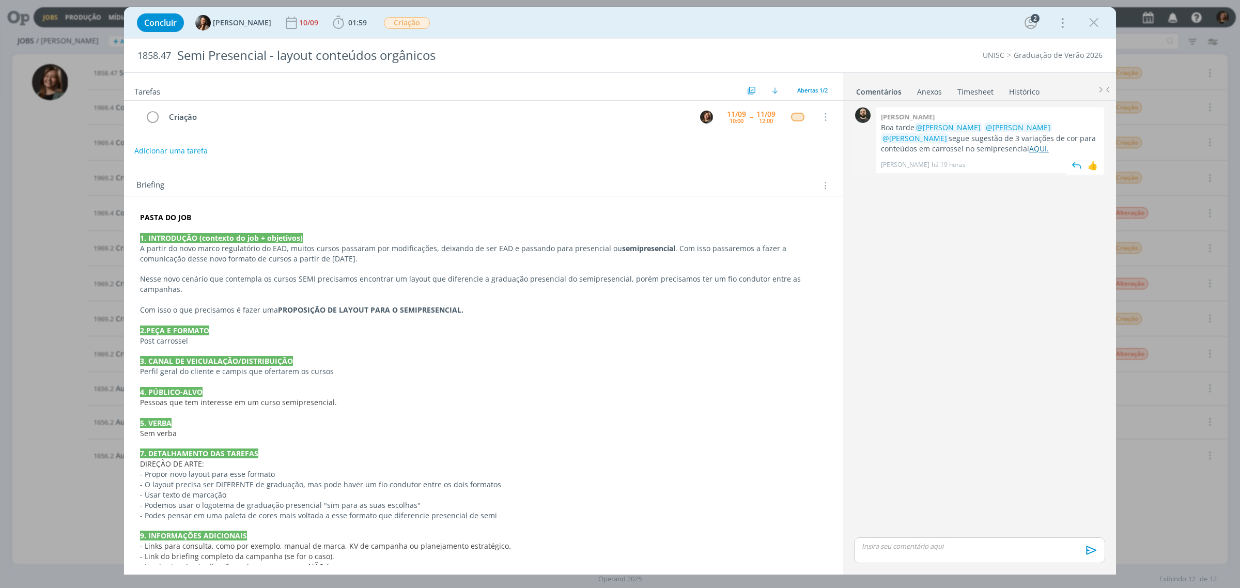
click at [1029, 150] on link "AQUI." at bounding box center [1039, 149] width 20 height 10
click at [1098, 25] on icon "dialog" at bounding box center [1093, 22] width 15 height 15
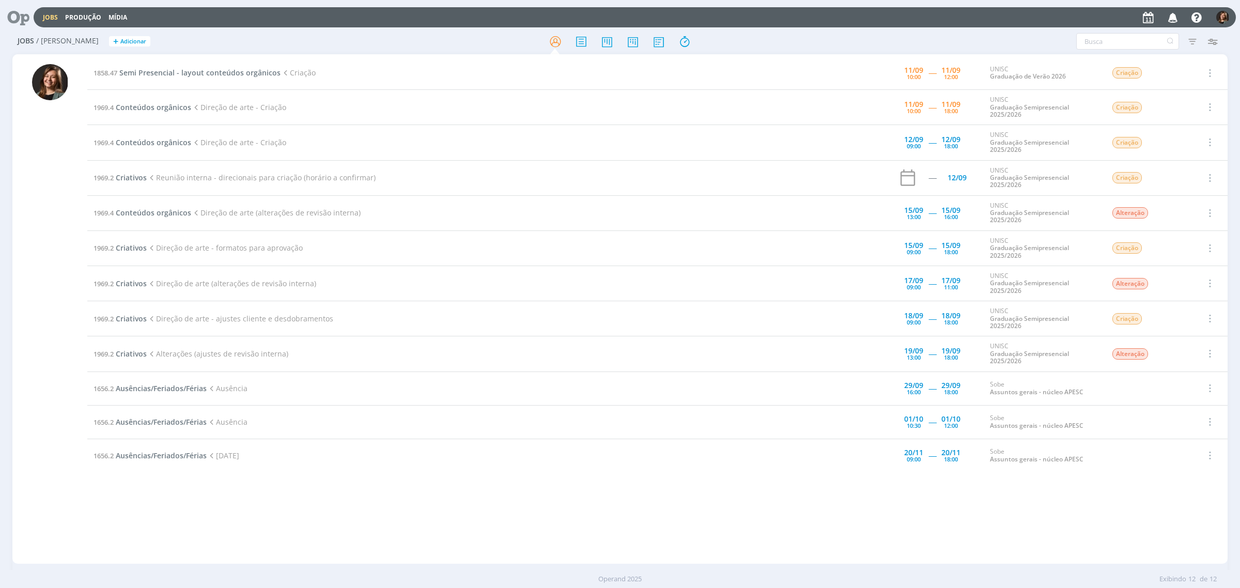
click at [224, 65] on td "1858.47 Semi Presencial - layout conteúdos orgânicos Criação" at bounding box center [452, 73] width 731 height 34
click at [177, 73] on span "Semi Presencial - layout conteúdos orgânicos" at bounding box center [199, 73] width 161 height 10
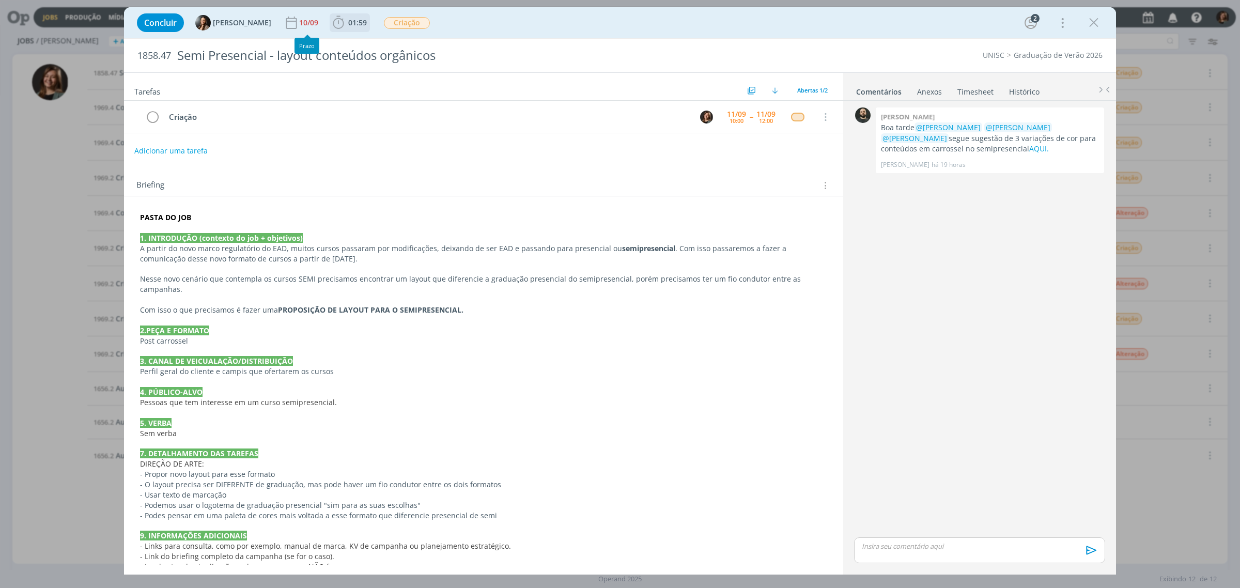
click at [359, 15] on span "01:59" at bounding box center [350, 22] width 38 height 15
click at [362, 52] on button "Iniciar" at bounding box center [364, 45] width 41 height 14
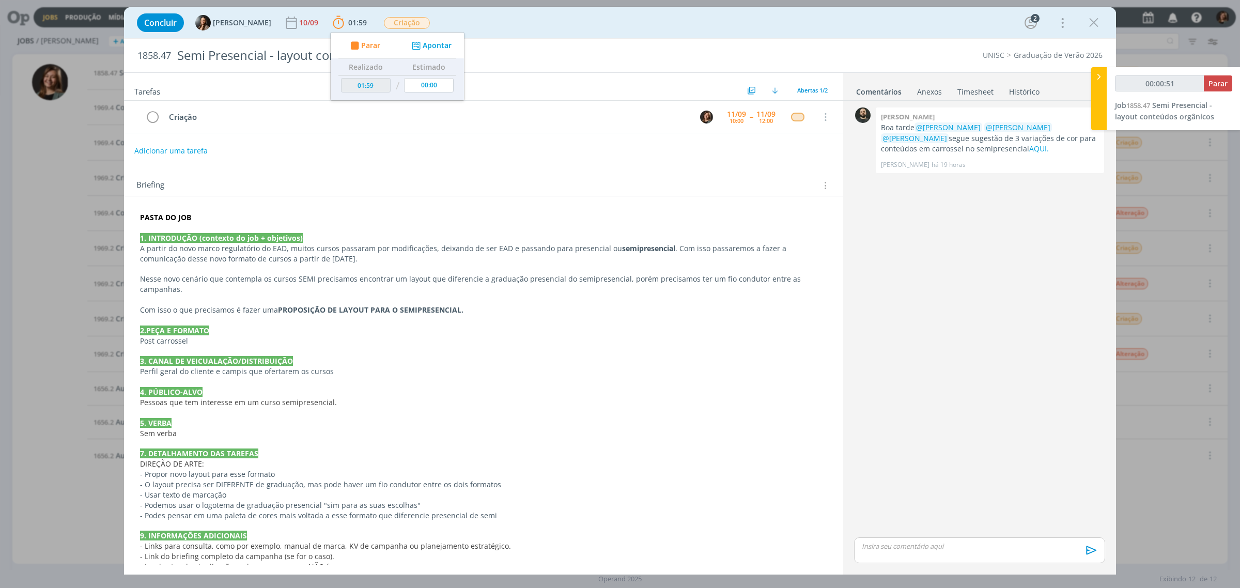
click at [1098, 19] on icon "dialog" at bounding box center [1093, 22] width 15 height 15
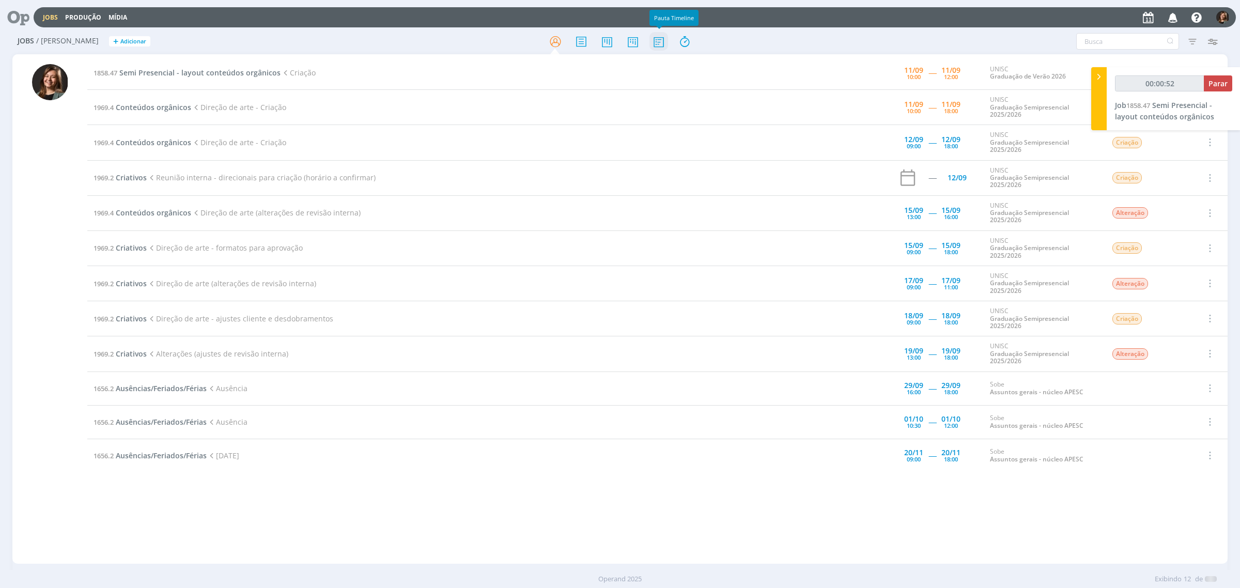
click at [652, 40] on icon at bounding box center [658, 42] width 19 height 20
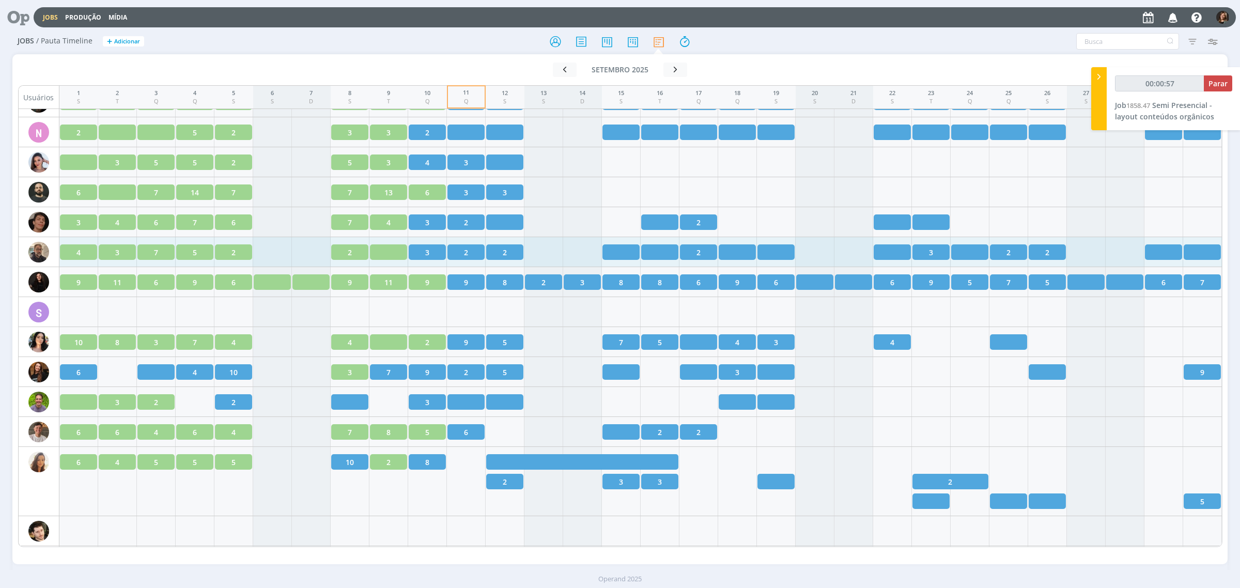
scroll to position [1362, 0]
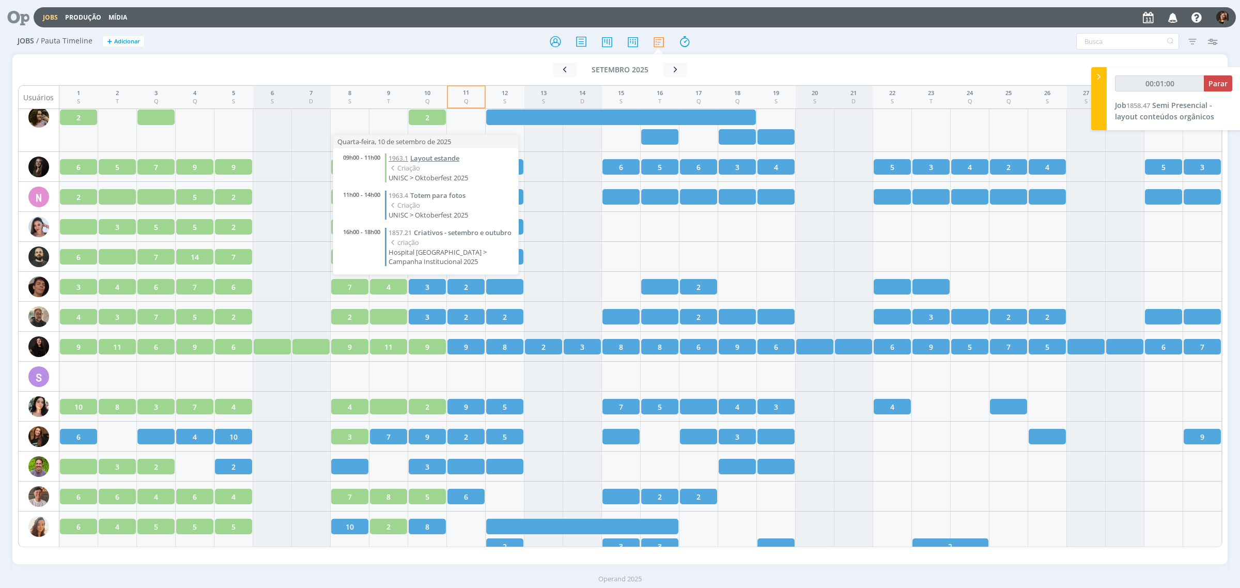
click at [429, 159] on span "Layout estande" at bounding box center [434, 157] width 49 height 9
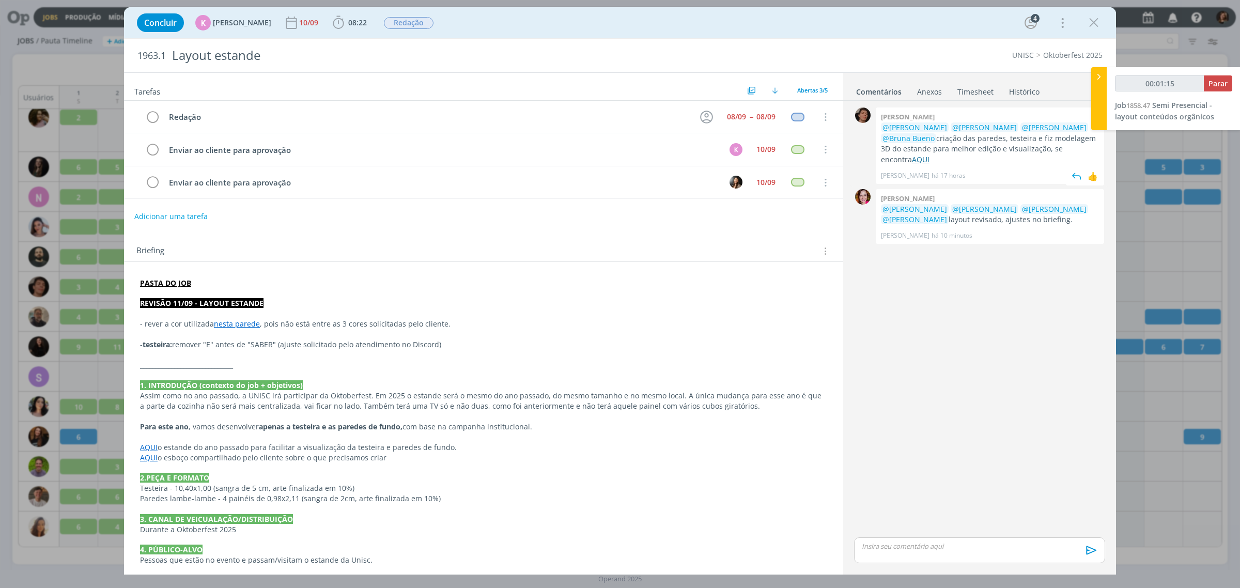
click at [929, 154] on link "AQUI" at bounding box center [921, 159] width 18 height 10
click at [1094, 21] on icon "dialog" at bounding box center [1093, 22] width 15 height 15
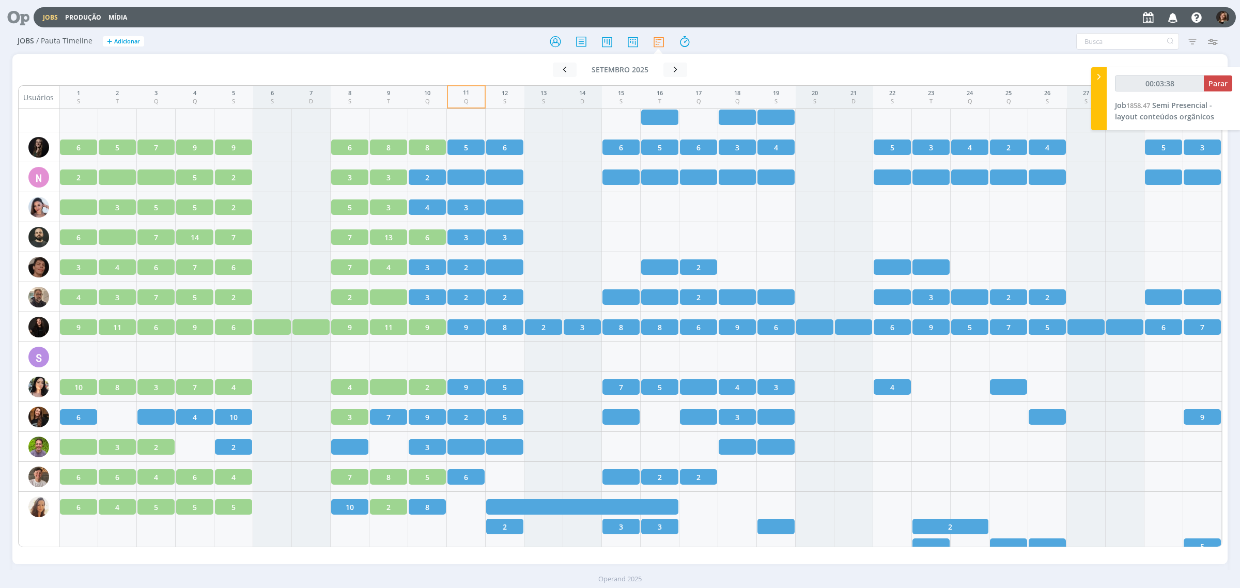
scroll to position [1342, 0]
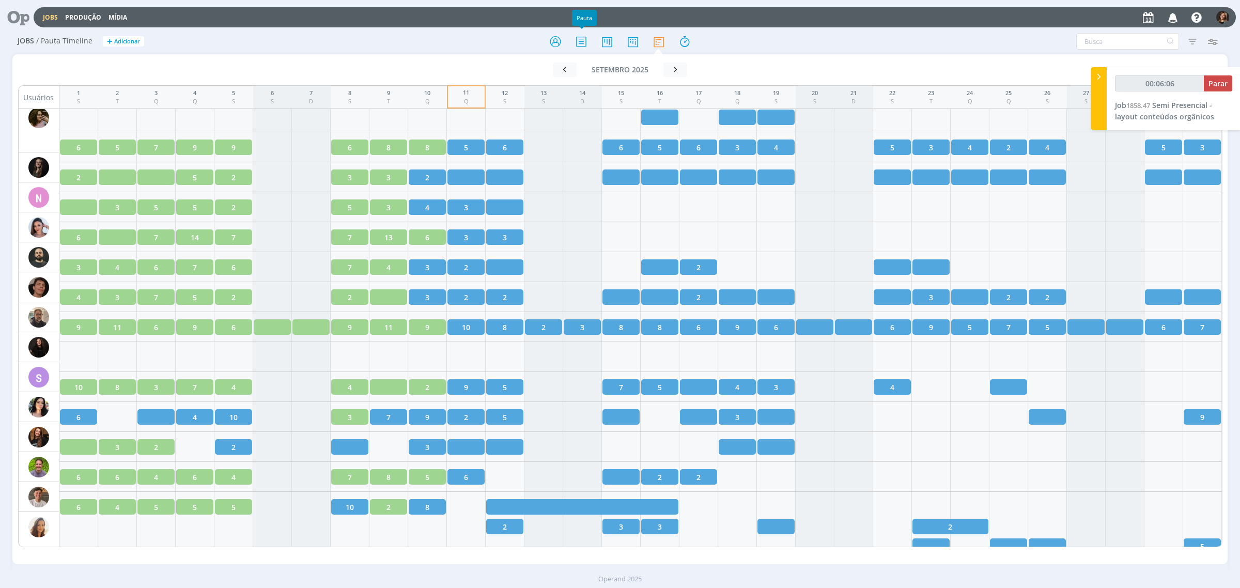
click at [566, 40] on div at bounding box center [619, 41] width 405 height 19
click at [553, 40] on icon at bounding box center [555, 42] width 19 height 20
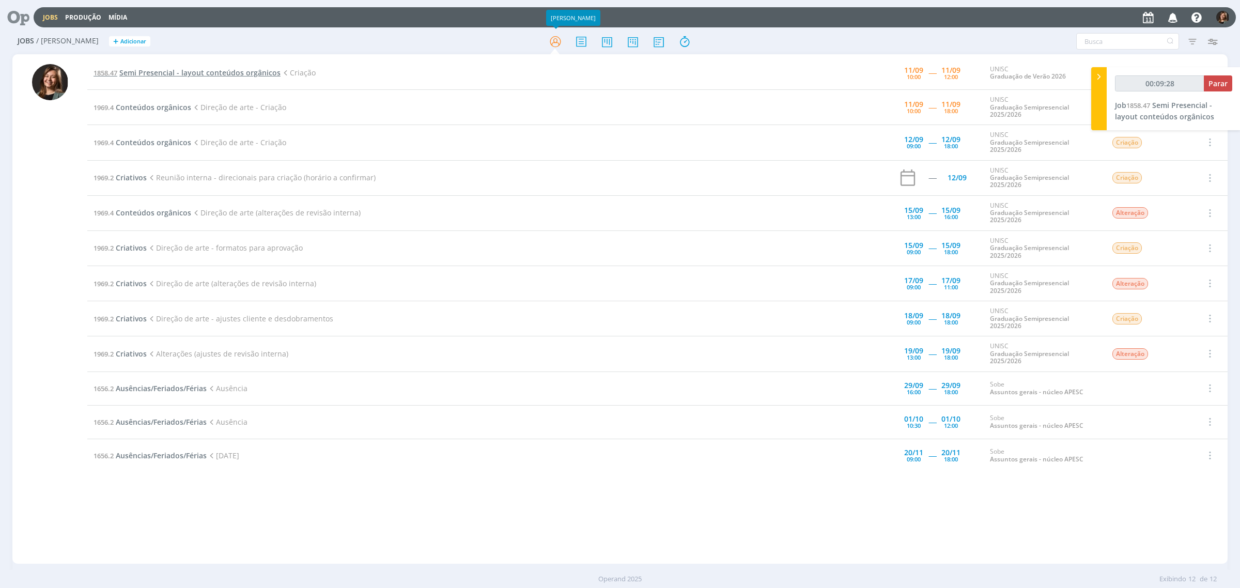
click at [196, 70] on span "Semi Presencial - layout conteúdos orgânicos" at bounding box center [199, 73] width 161 height 10
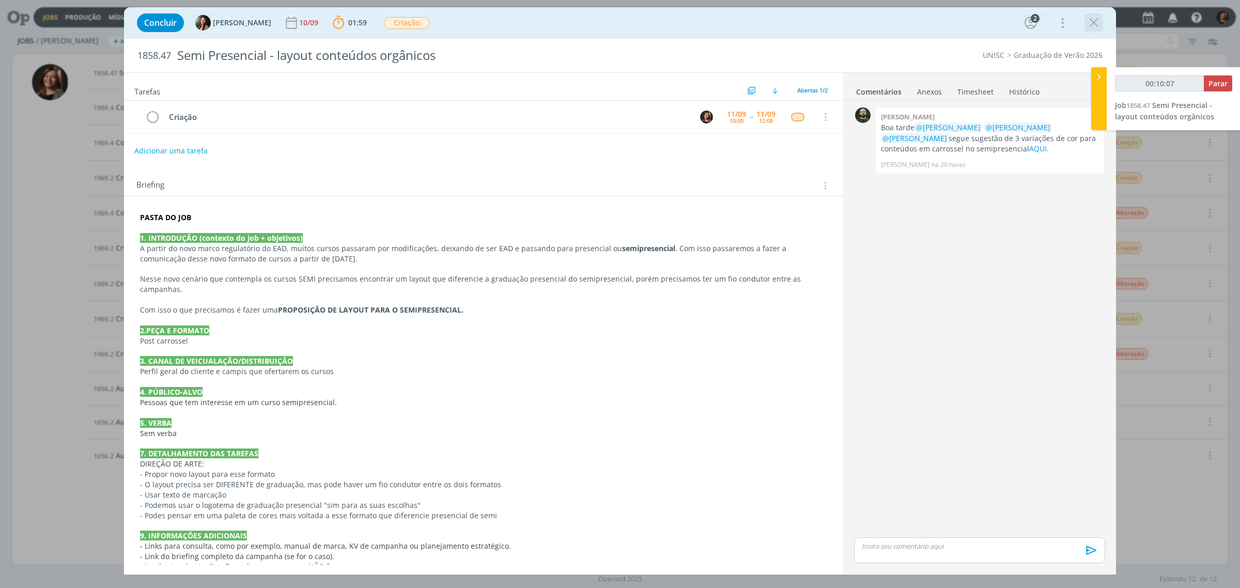
click at [1091, 27] on icon "dialog" at bounding box center [1093, 22] width 15 height 15
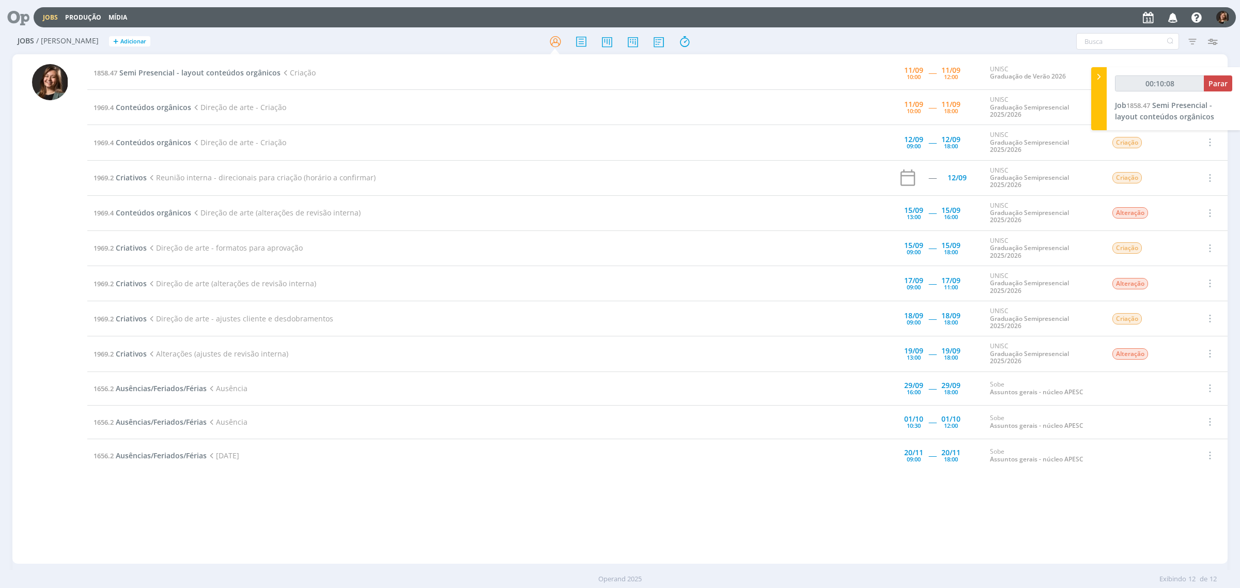
drag, startPoint x: 1091, startPoint y: 27, endPoint x: 411, endPoint y: 520, distance: 840.2
click at [411, 522] on div "1858.47 Semi Presencial - layout conteúdos orgânicos Criação 11/09 10:00 ----- …" at bounding box center [657, 308] width 1140 height 505
click at [202, 71] on span "Semi Presencial - layout conteúdos orgânicos" at bounding box center [199, 73] width 161 height 10
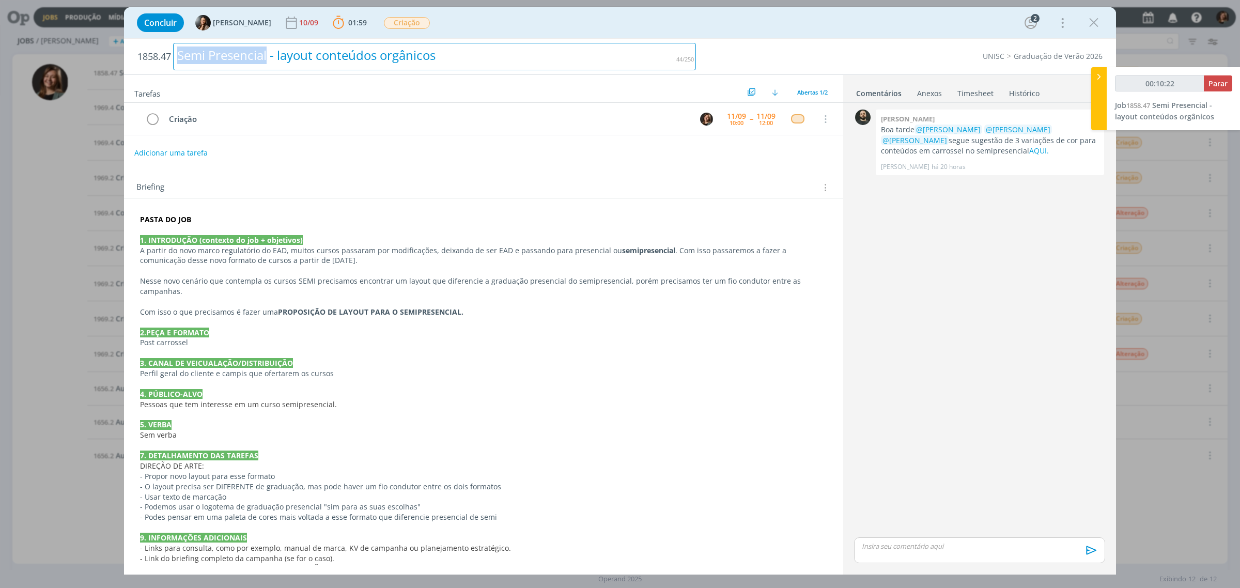
drag, startPoint x: 269, startPoint y: 51, endPoint x: 19, endPoint y: 55, distance: 249.6
click at [19, 55] on div "Concluir Beatriz Luchese 10/09 01:59 Parar Apontar Data * 11/09/2025 Horas * 00…" at bounding box center [620, 294] width 1240 height 588
copy div "Semi Presencial"
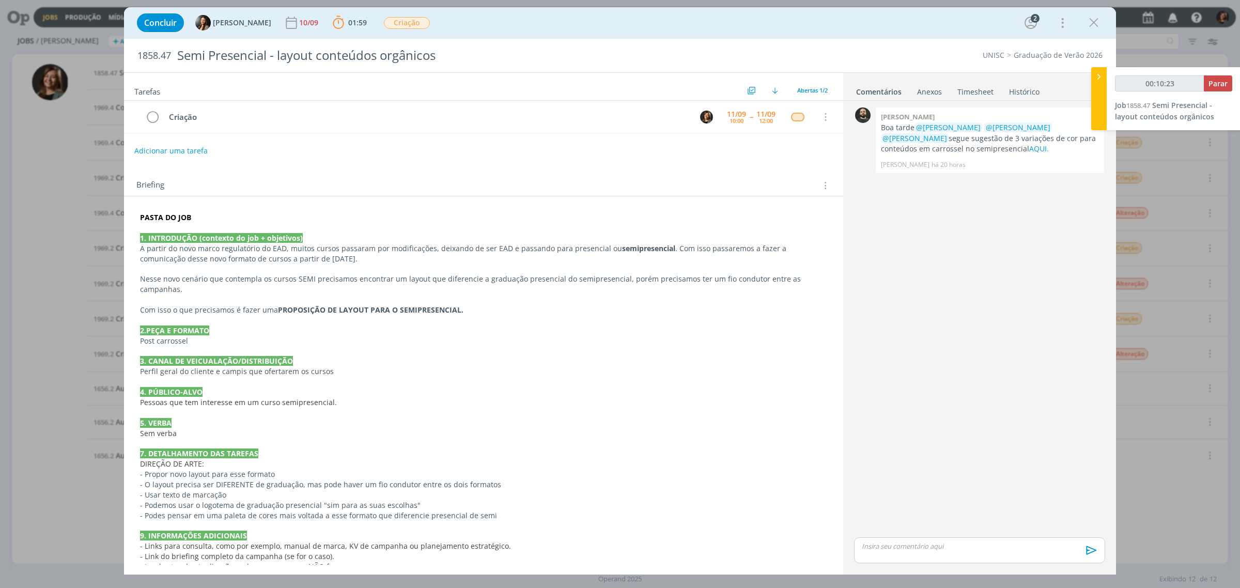
click at [730, 26] on div "Concluir Beatriz Luchese 10/09 01:59 Parar Apontar Data * 11/09/2025 Horas * 00…" at bounding box center [620, 22] width 976 height 25
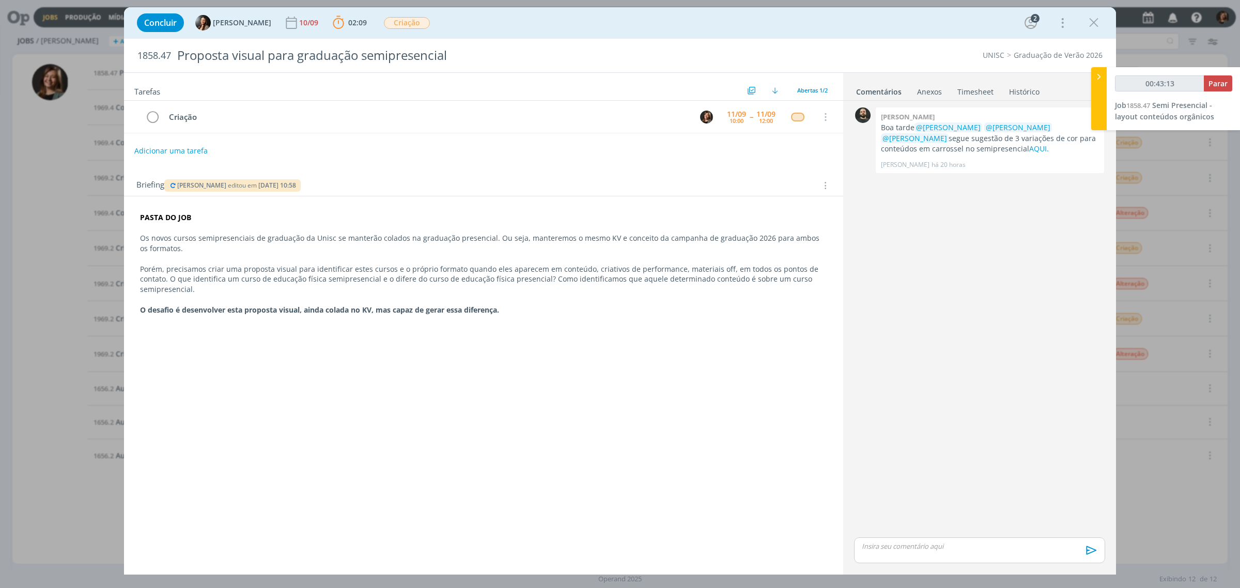
type input "00:44:13"
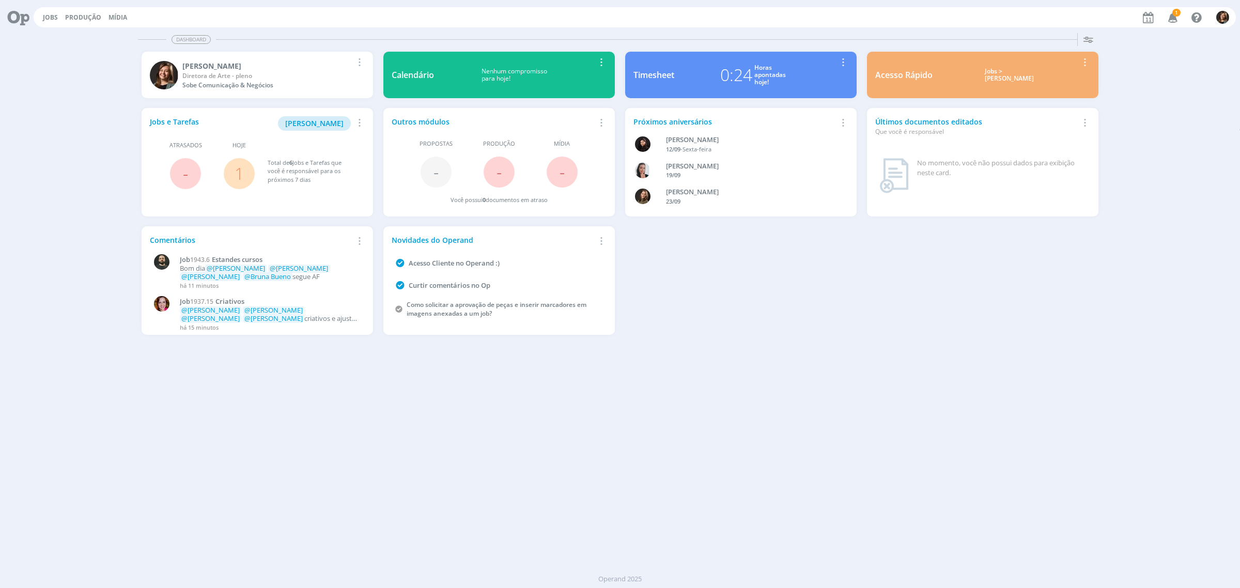
click at [1018, 81] on div "Jobs > Minha pauta" at bounding box center [1009, 75] width 138 height 15
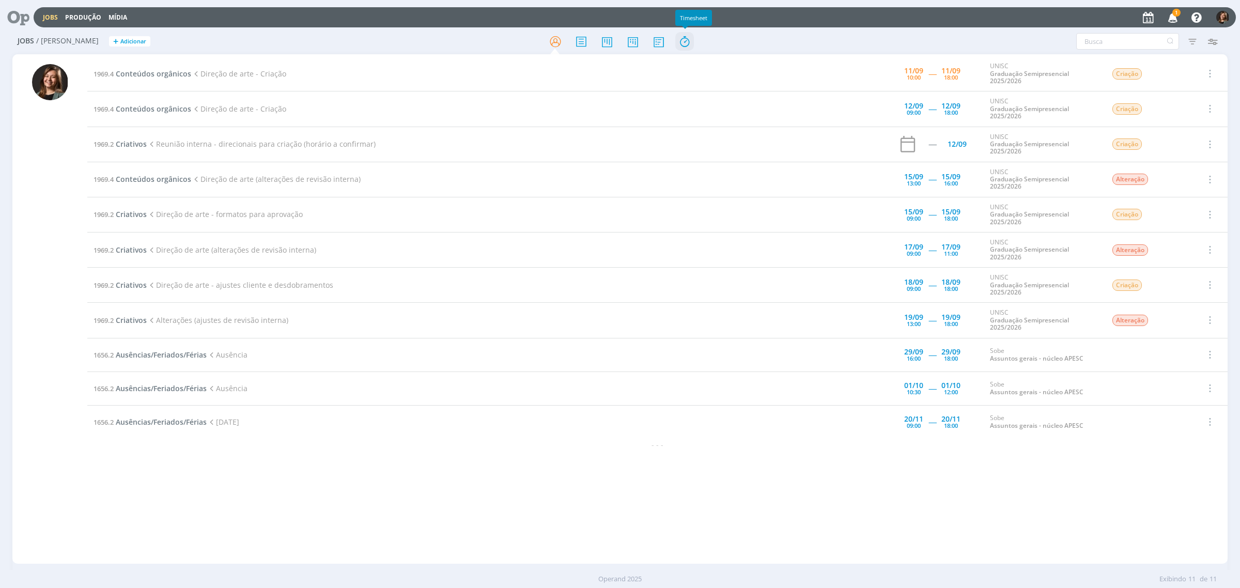
click at [688, 38] on icon at bounding box center [684, 42] width 19 height 20
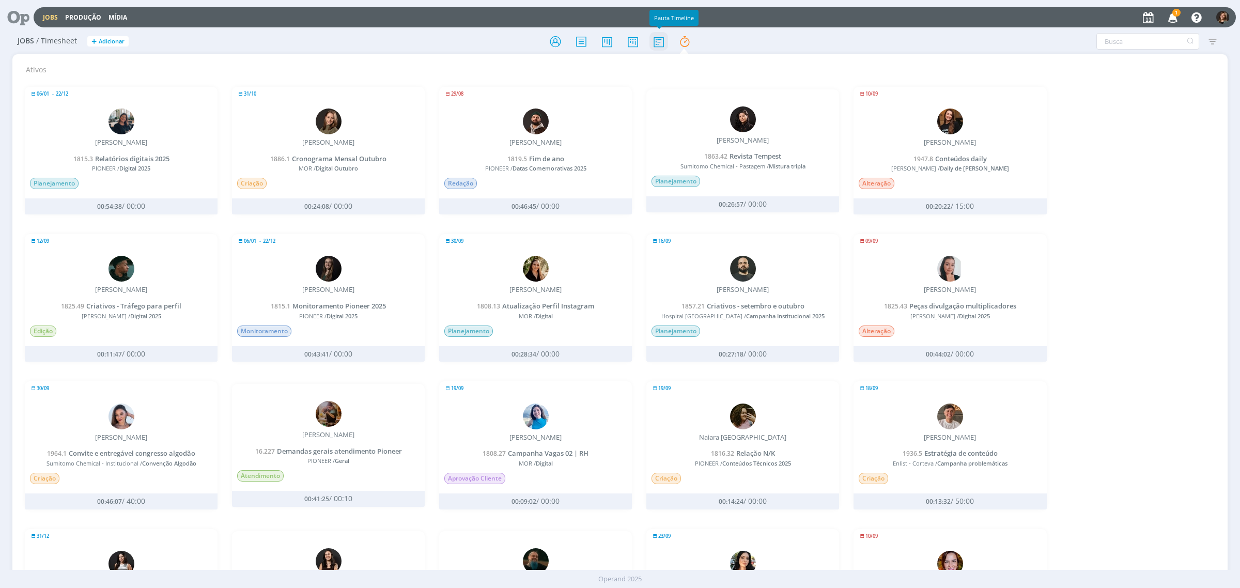
click at [657, 45] on icon at bounding box center [658, 42] width 19 height 20
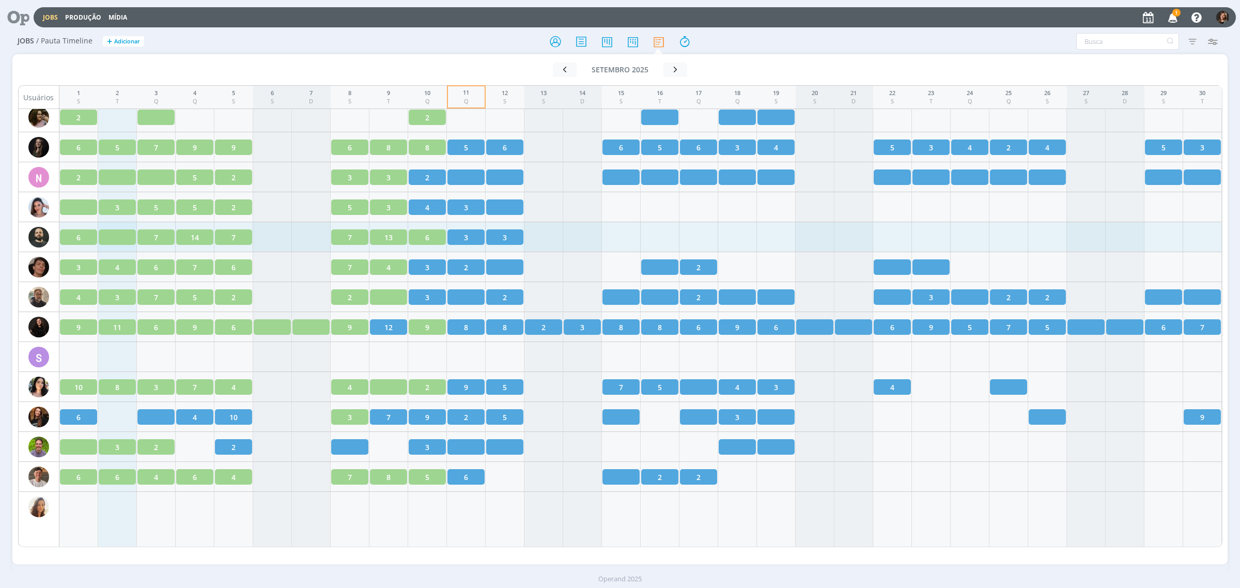
scroll to position [1298, 0]
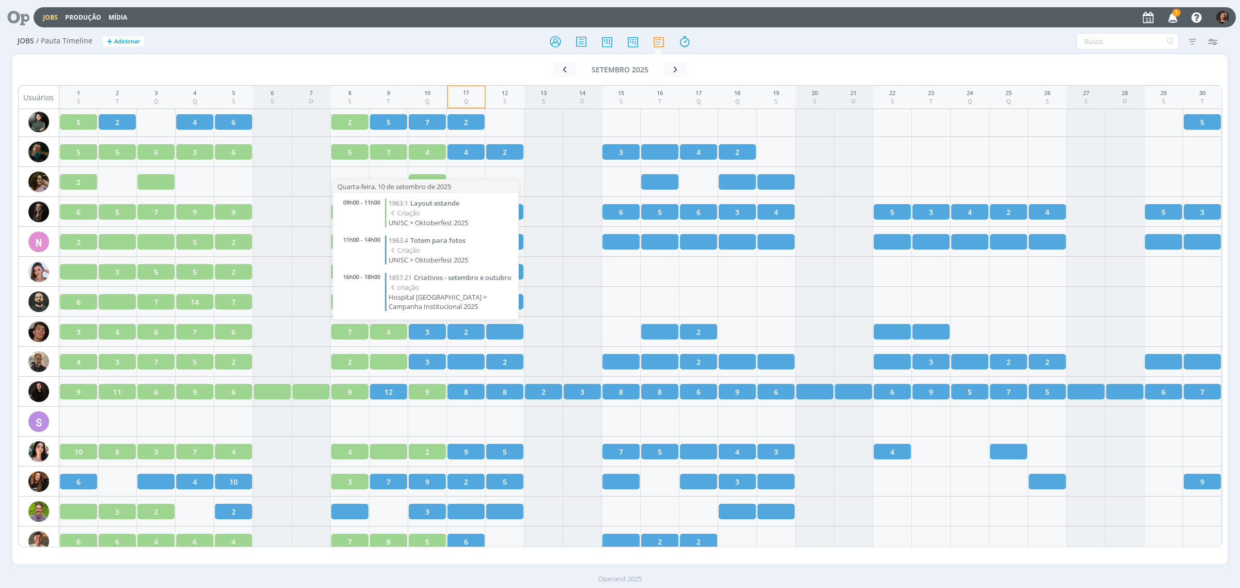
drag, startPoint x: 437, startPoint y: 278, endPoint x: 434, endPoint y: 285, distance: 7.2
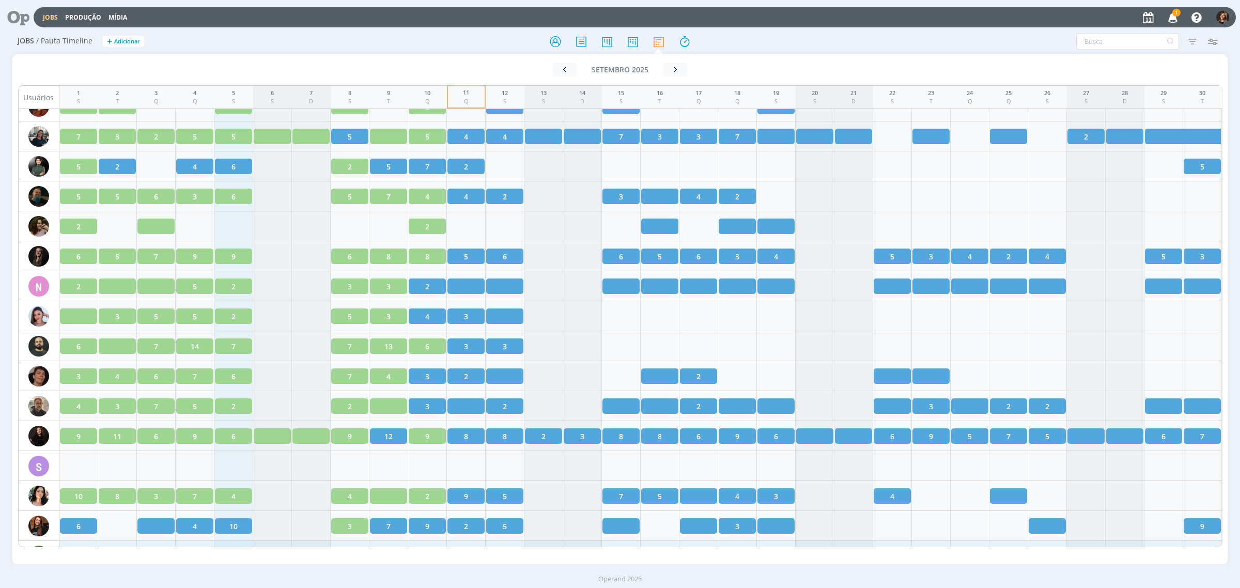
scroll to position [1233, 0]
click at [549, 35] on icon at bounding box center [555, 42] width 19 height 20
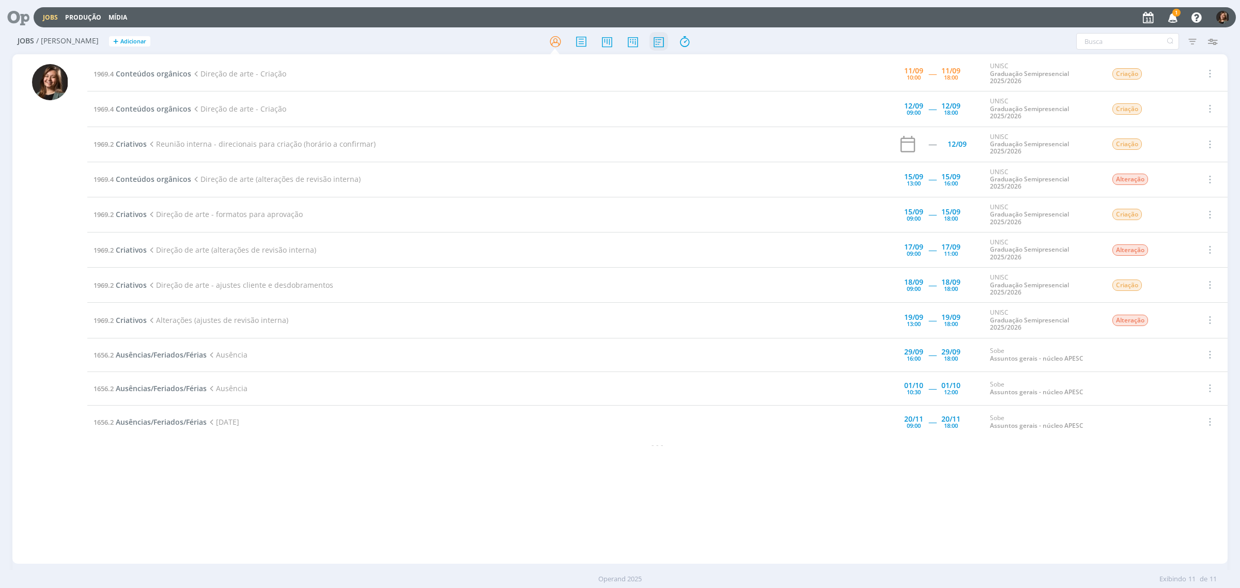
click at [667, 50] on icon at bounding box center [658, 42] width 19 height 20
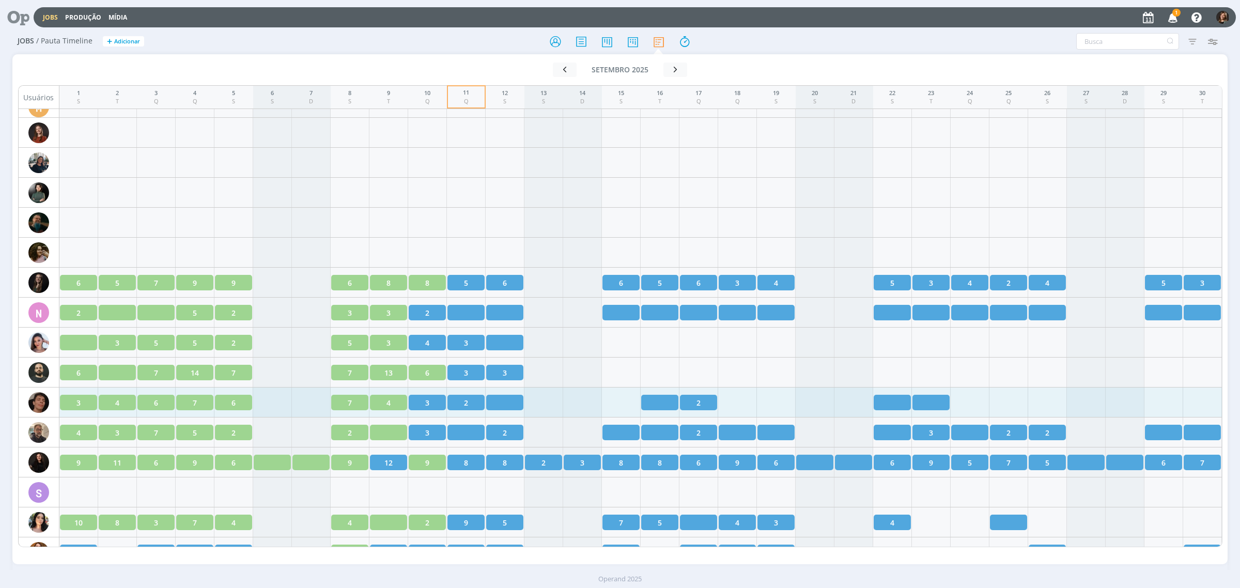
scroll to position [1233, 0]
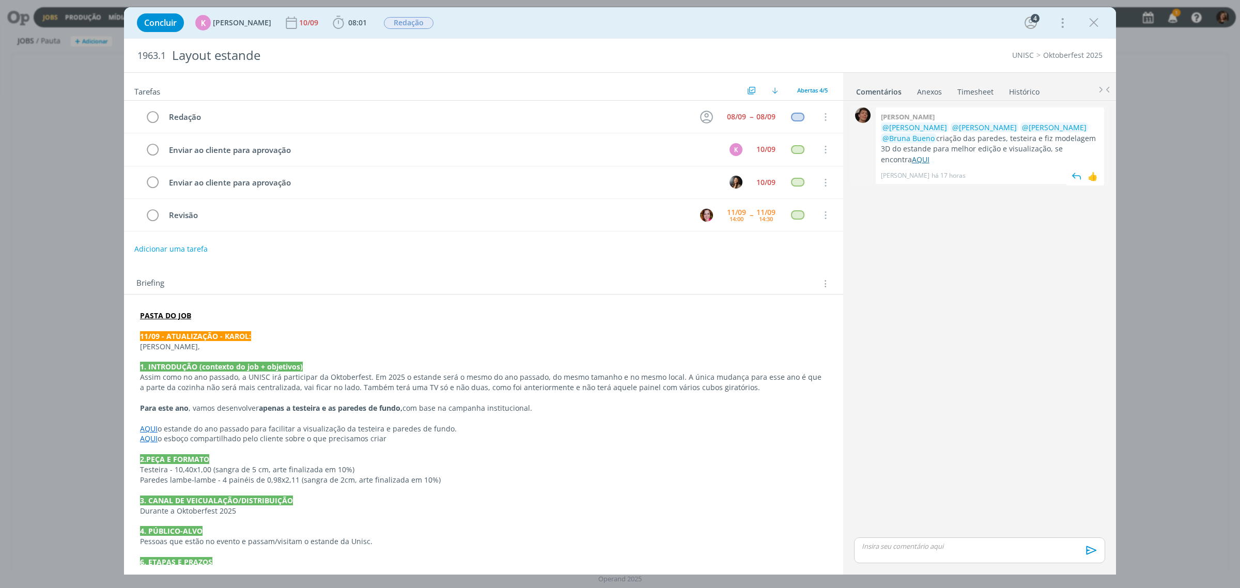
click at [929, 154] on link "AQUI" at bounding box center [921, 159] width 18 height 10
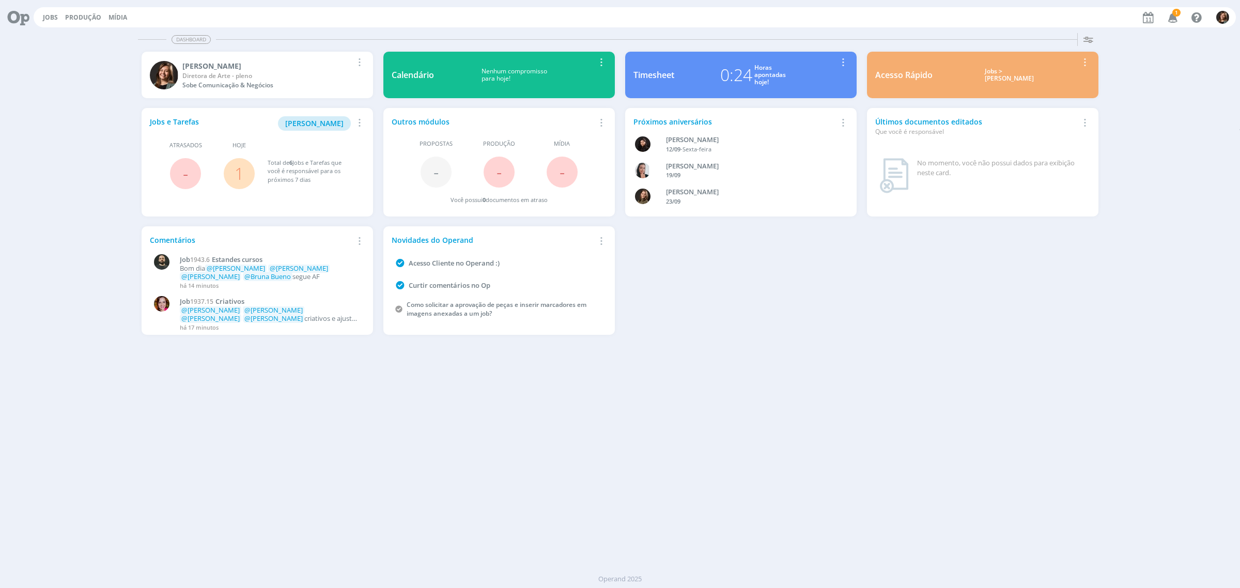
click at [970, 98] on div "Acesso Rápido Jobs > Minha pauta Editar Remover Card" at bounding box center [983, 75] width 232 height 46
click at [1005, 76] on div "Jobs > [PERSON_NAME]" at bounding box center [1009, 75] width 138 height 15
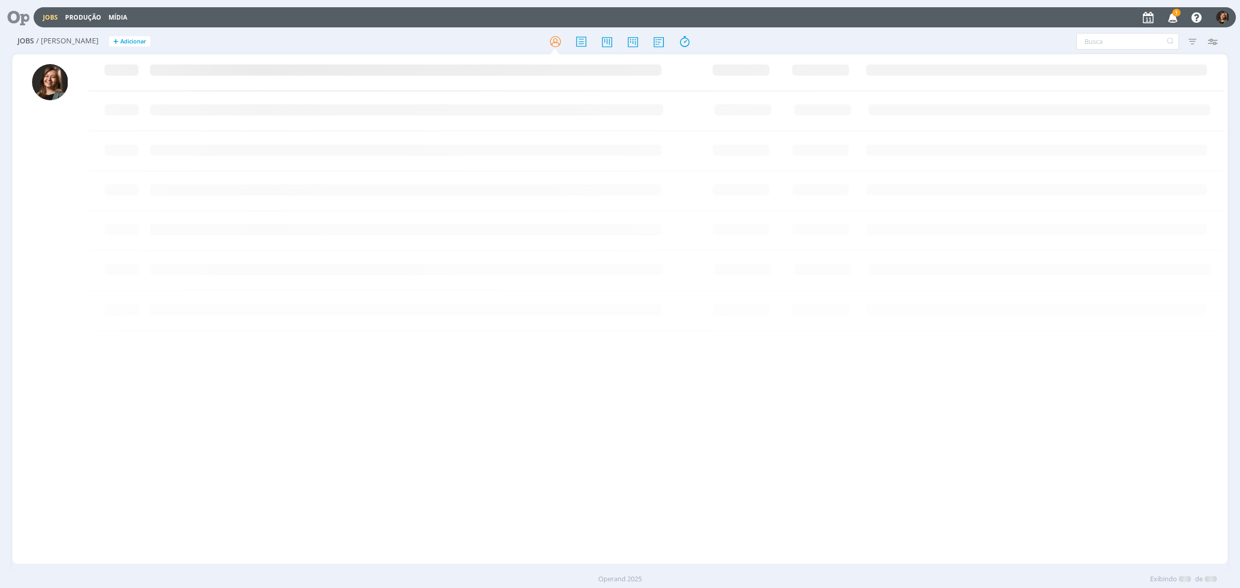
click at [695, 44] on div at bounding box center [619, 41] width 405 height 19
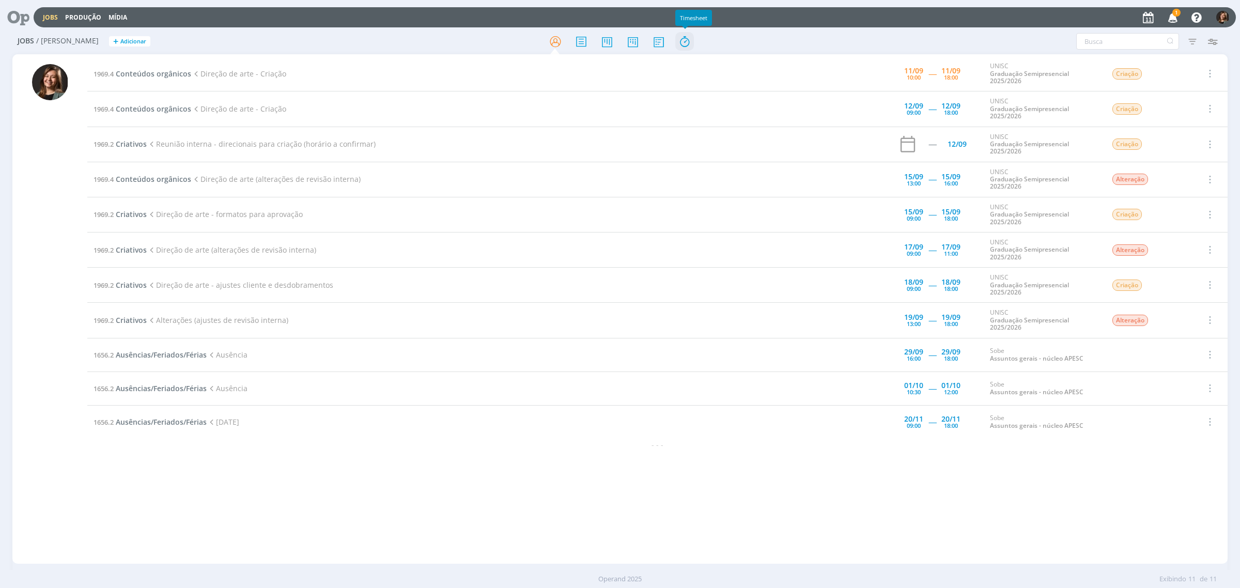
click at [689, 39] on icon at bounding box center [684, 42] width 19 height 20
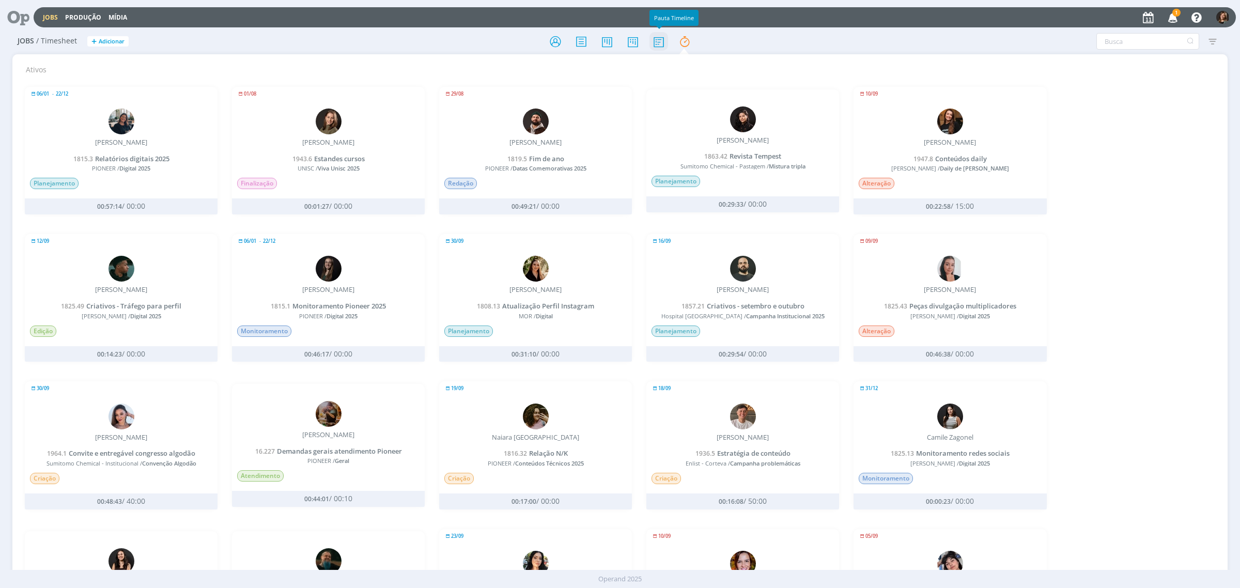
click at [658, 42] on icon at bounding box center [658, 42] width 19 height 20
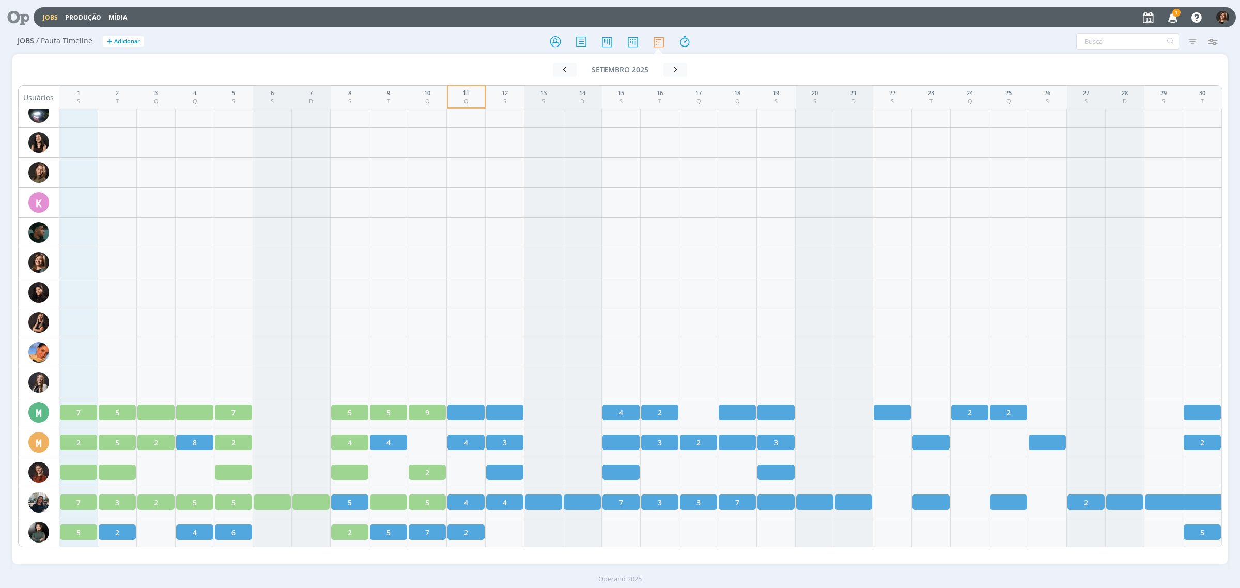
scroll to position [1356, 0]
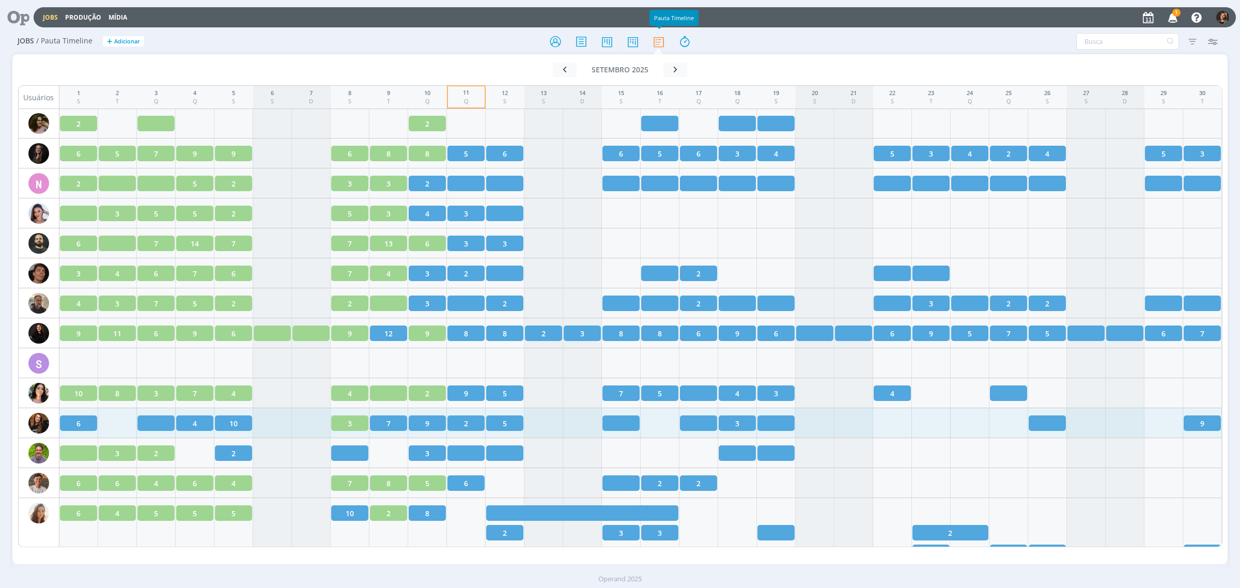
click at [561, 27] on div "Jobs Produção [GEOGRAPHIC_DATA] 1 Notificações Central de Ajuda Área de Membros…" at bounding box center [635, 17] width 1202 height 20
click at [558, 35] on icon at bounding box center [555, 42] width 19 height 20
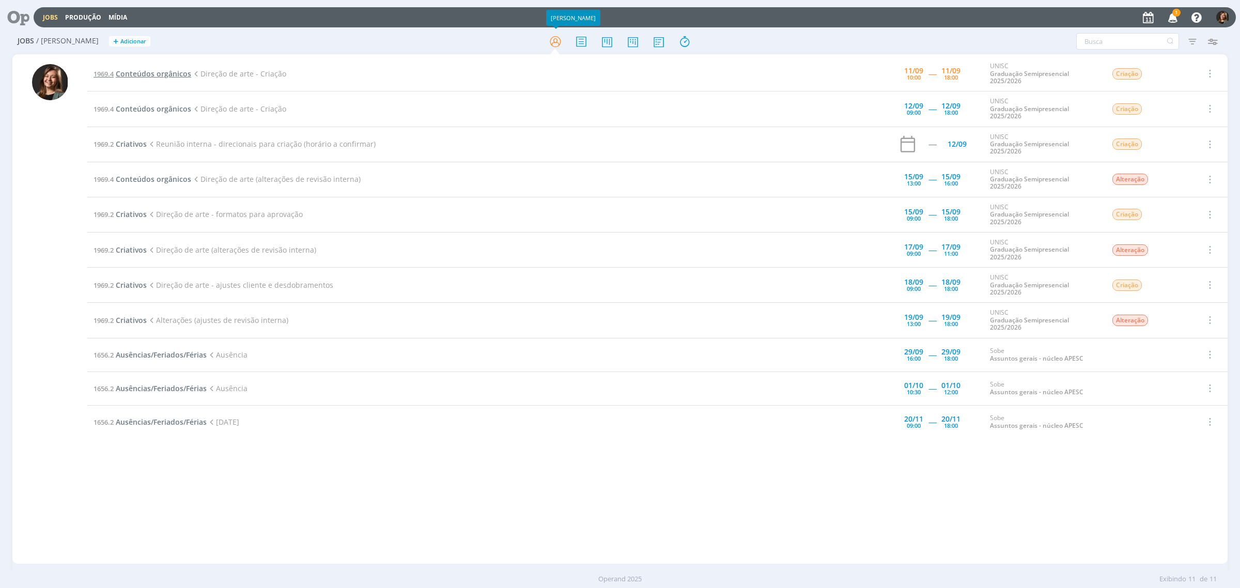
click at [189, 73] on span "Conteúdos orgânicos" at bounding box center [153, 74] width 75 height 10
